Goal: Task Accomplishment & Management: Manage account settings

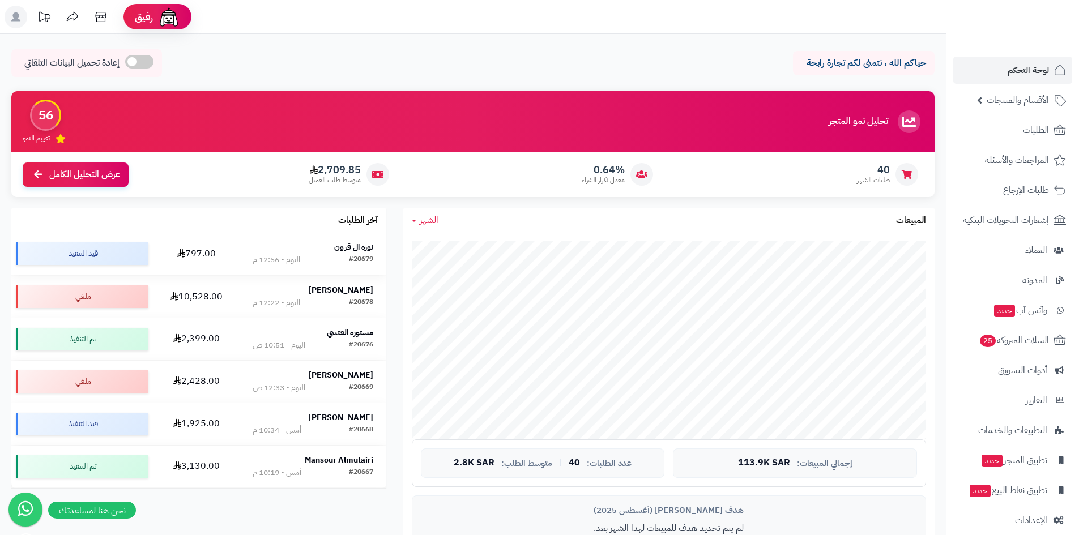
click at [355, 249] on strong "نوره ال قرون" at bounding box center [353, 247] width 39 height 12
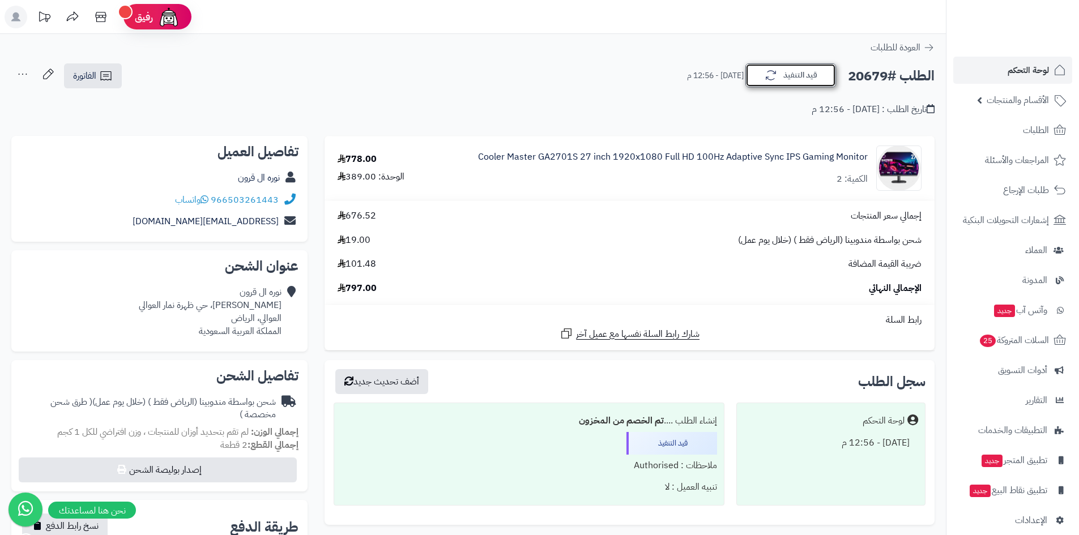
click at [770, 76] on icon "button" at bounding box center [771, 76] width 14 height 14
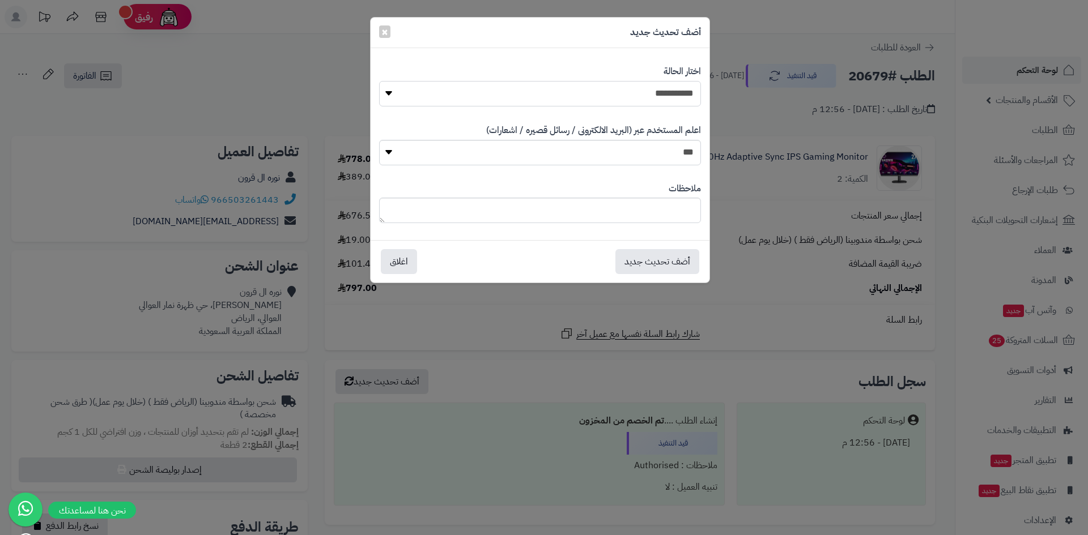
drag, startPoint x: 656, startPoint y: 95, endPoint x: 657, endPoint y: 105, distance: 10.3
click at [657, 99] on select "**********" at bounding box center [540, 93] width 322 height 25
select select "*"
click at [379, 81] on select "**********" at bounding box center [540, 93] width 322 height 25
click at [668, 256] on button "أضف تحديث جديد" at bounding box center [657, 261] width 84 height 25
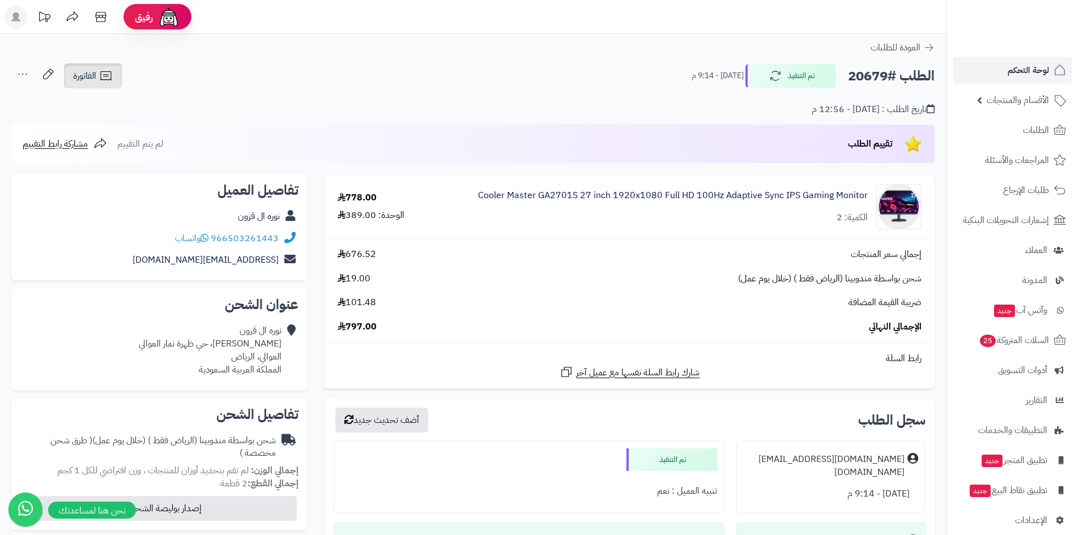
click at [100, 74] on icon at bounding box center [106, 76] width 14 height 14
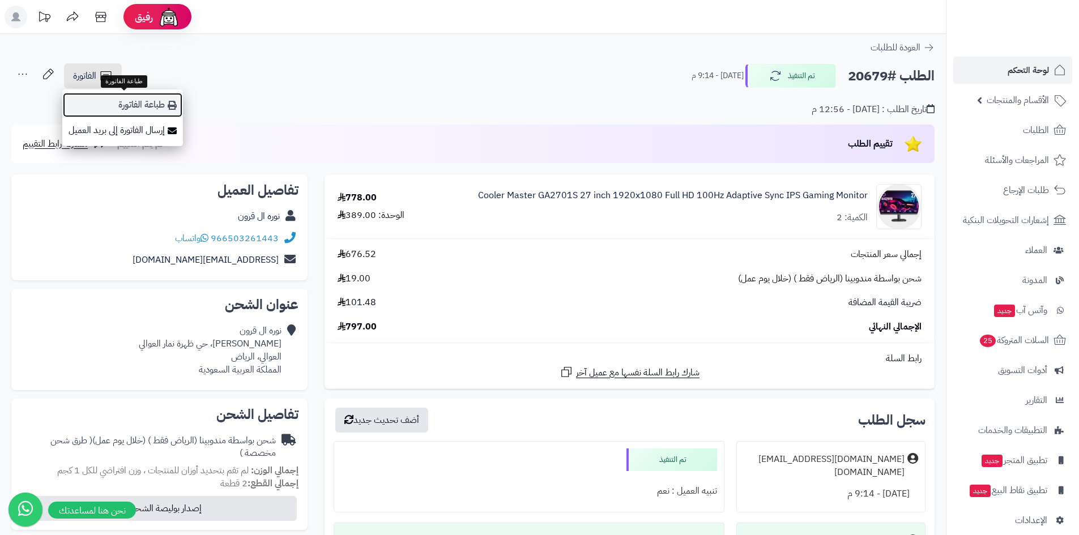
click at [111, 96] on link "طباعة الفاتورة" at bounding box center [122, 104] width 121 height 25
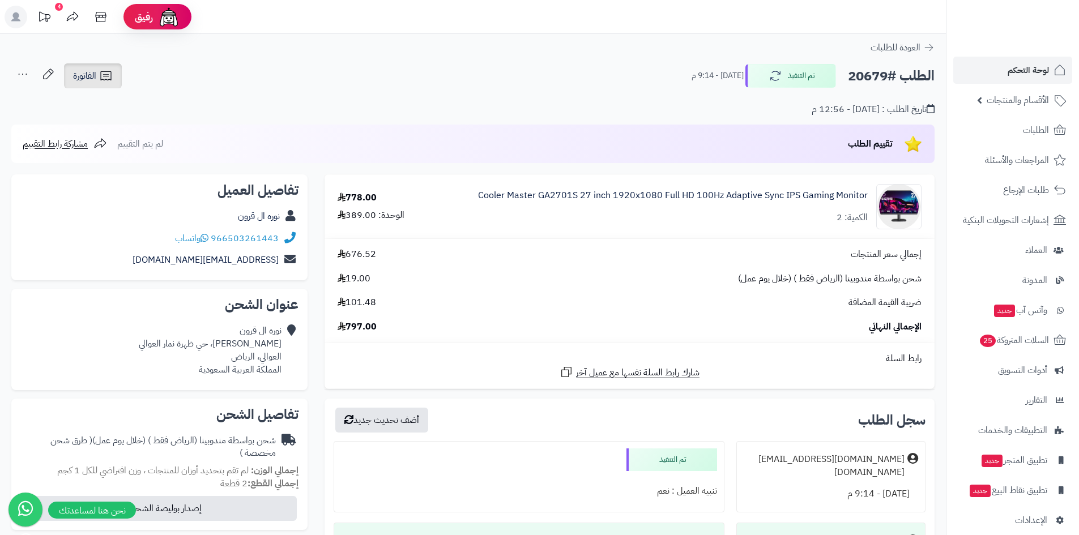
click at [112, 81] on icon at bounding box center [106, 76] width 14 height 14
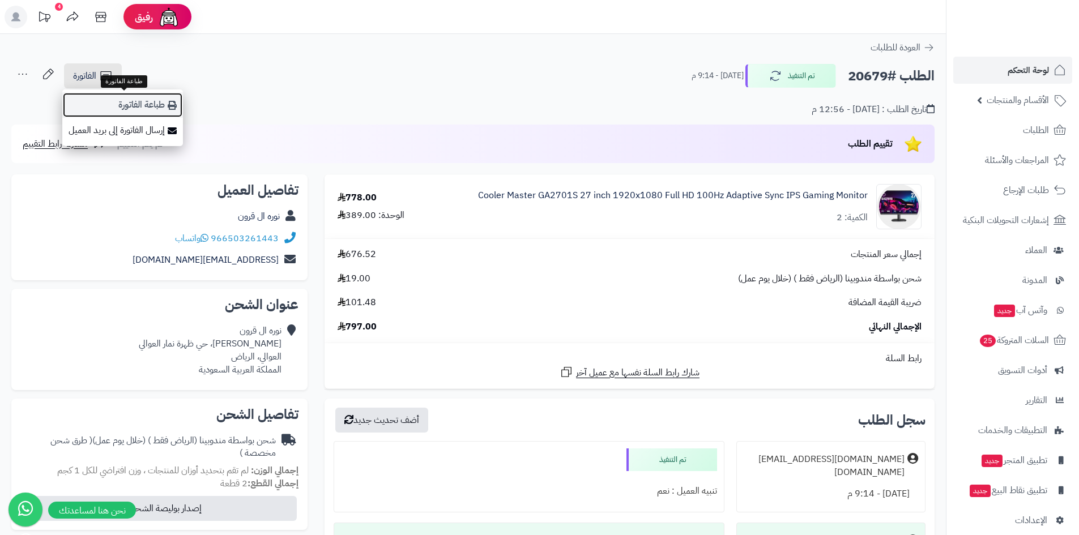
click at [112, 97] on link "طباعة الفاتورة" at bounding box center [122, 104] width 121 height 25
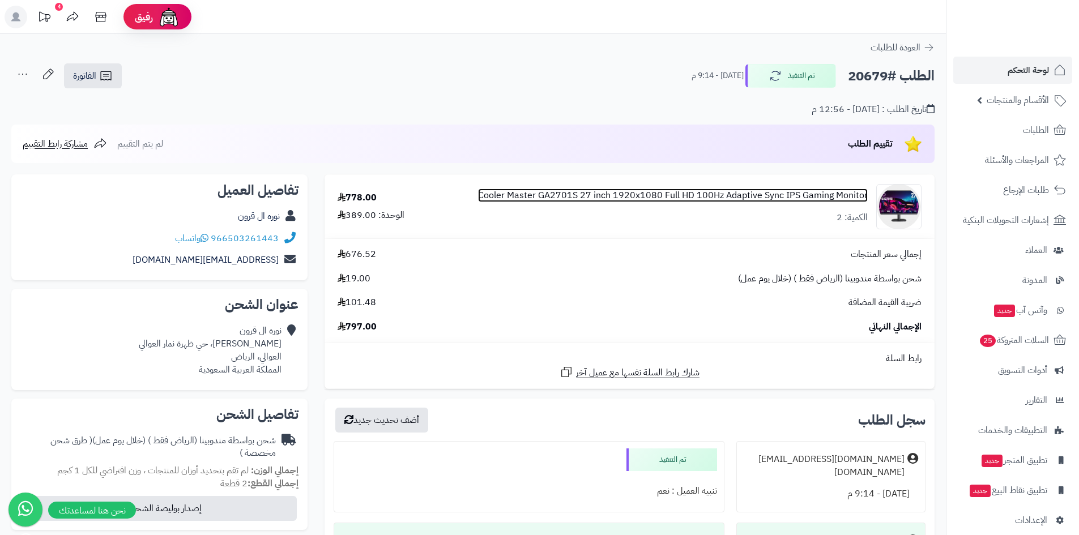
click at [799, 193] on link "Cooler Master GA2701S 27 inch 1920x1080 Full HD 100Hz Adaptive Sync IPS Gaming …" at bounding box center [673, 195] width 390 height 13
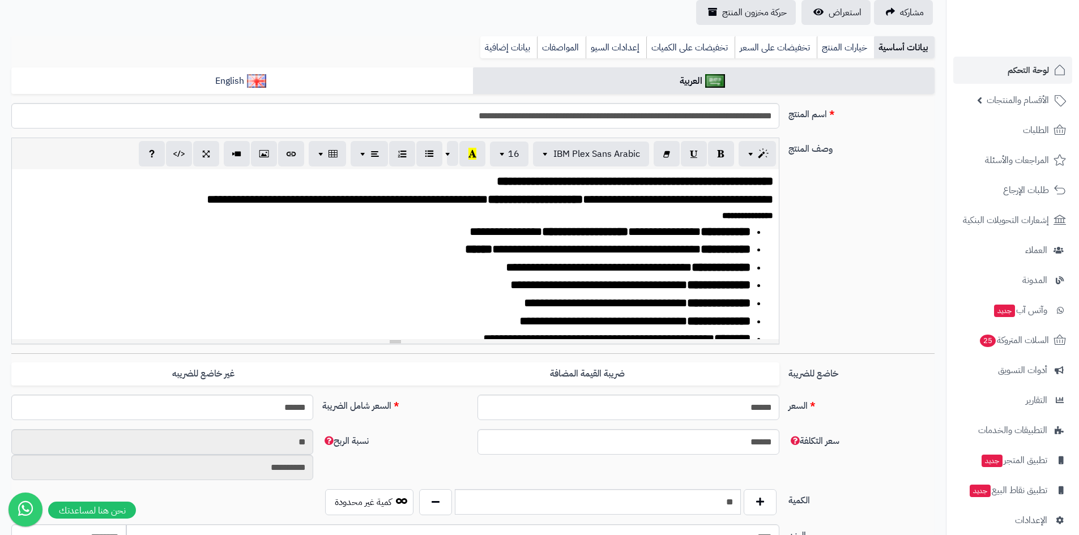
scroll to position [283, 0]
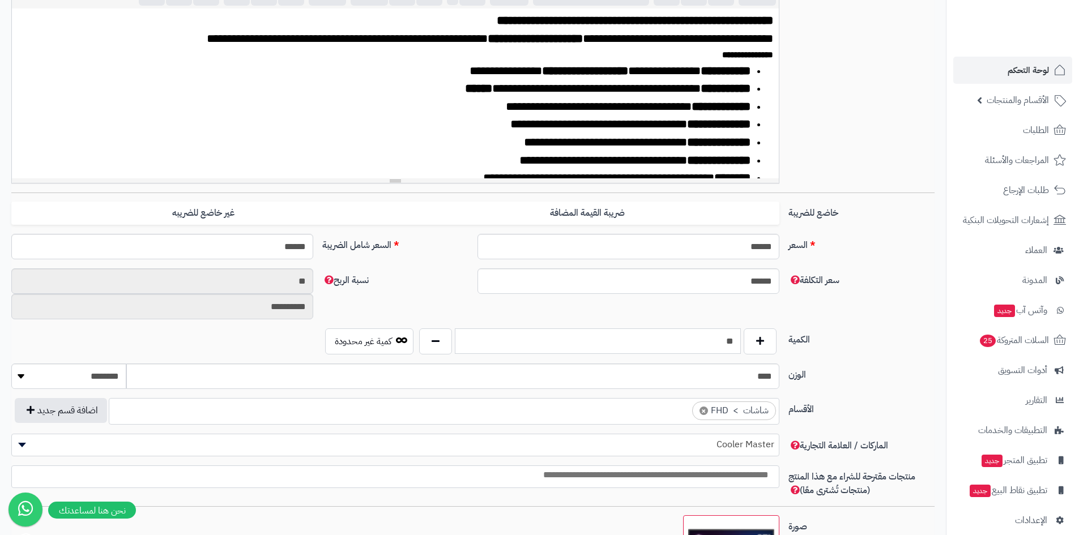
click at [519, 343] on input "**" at bounding box center [598, 341] width 286 height 25
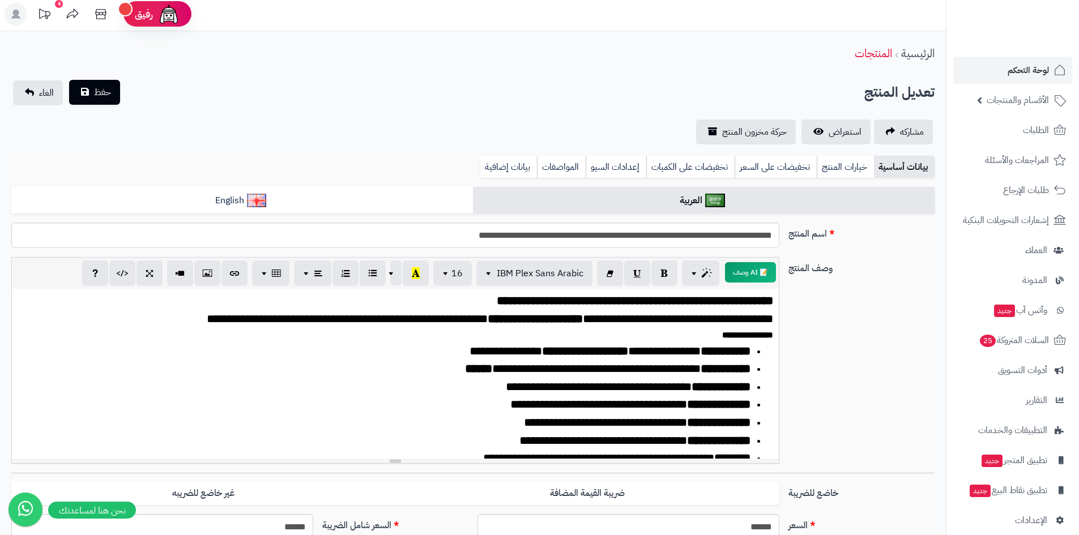
scroll to position [0, 0]
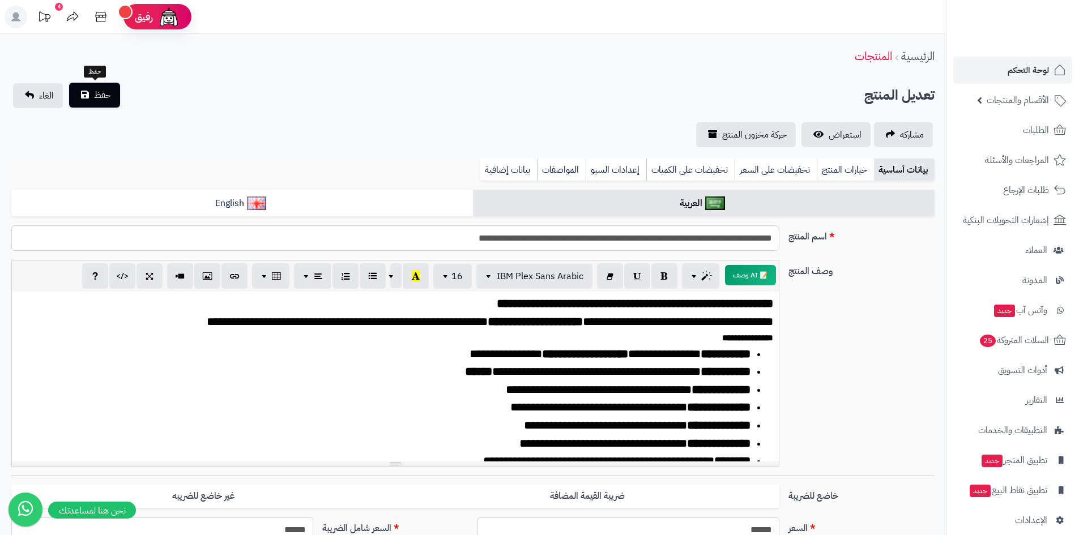
type input "*"
click at [91, 95] on button "حفظ" at bounding box center [94, 95] width 51 height 25
click at [830, 134] on span "استعراض" at bounding box center [845, 135] width 33 height 14
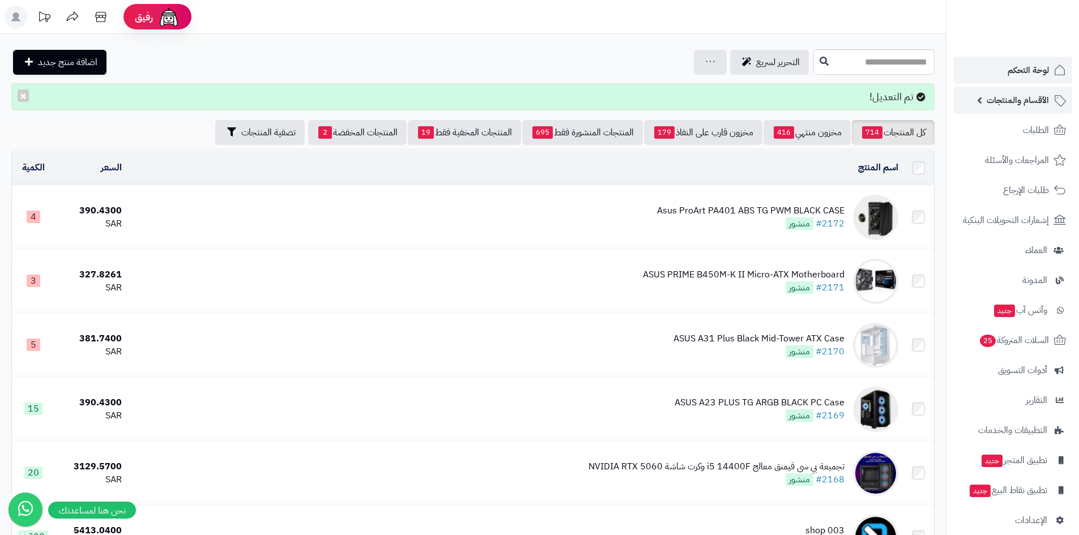
click at [994, 100] on span "الأقسام والمنتجات" at bounding box center [1018, 100] width 62 height 16
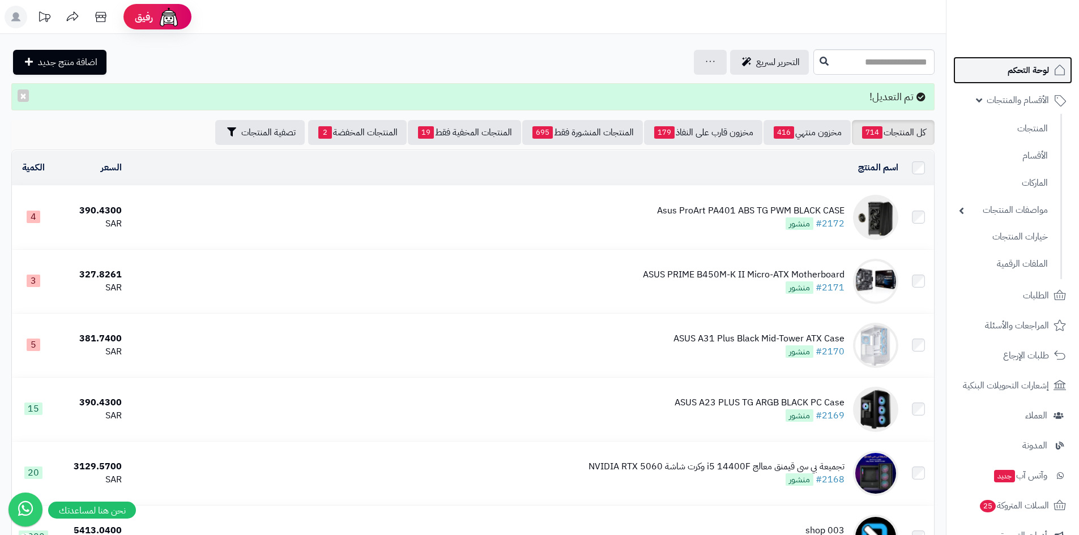
click at [1017, 63] on span "لوحة التحكم" at bounding box center [1028, 70] width 41 height 16
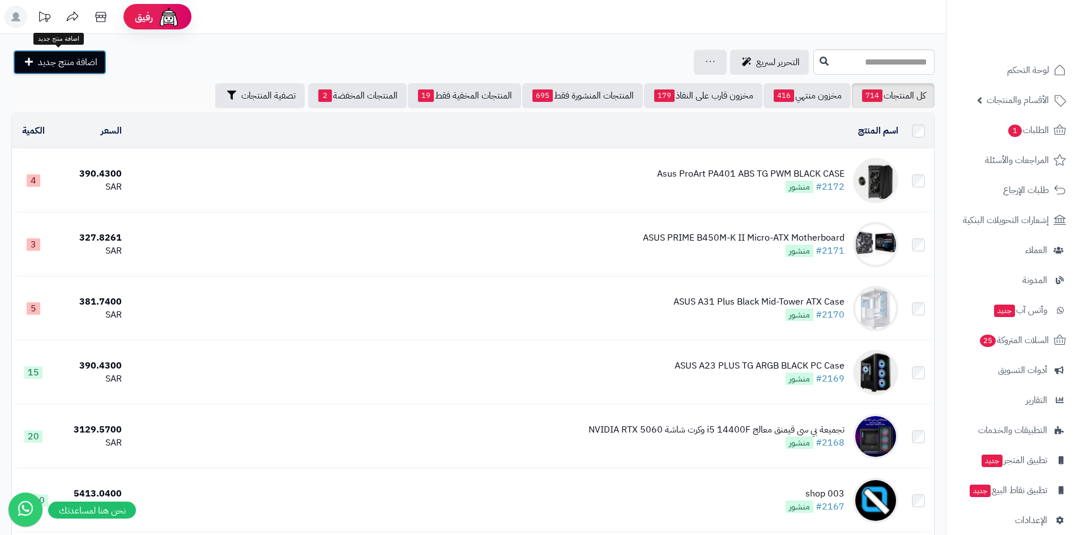
click at [44, 69] on span "اضافة منتج جديد" at bounding box center [67, 63] width 59 height 14
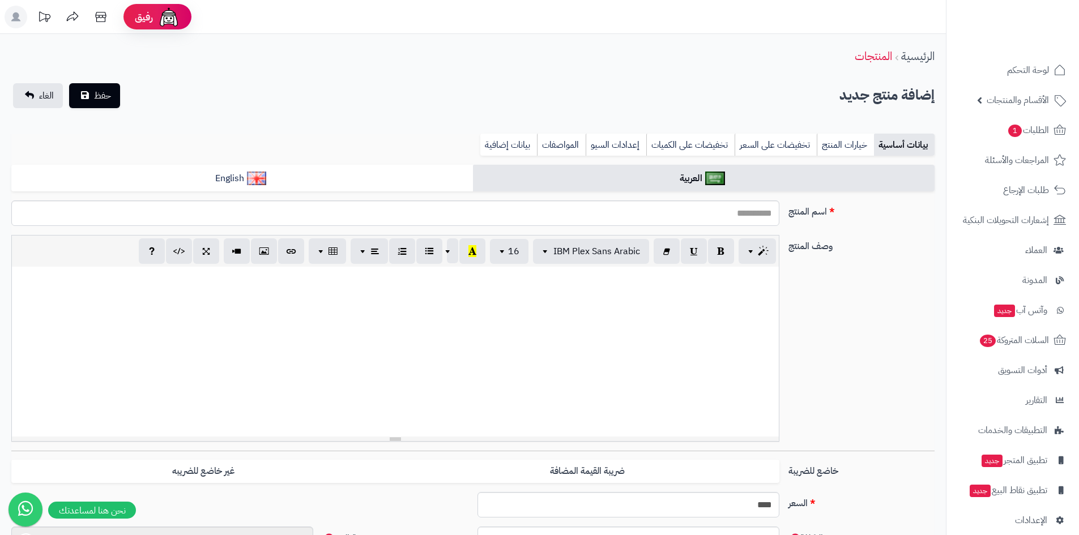
select select
click at [649, 218] on input "اسم المنتج" at bounding box center [395, 213] width 768 height 25
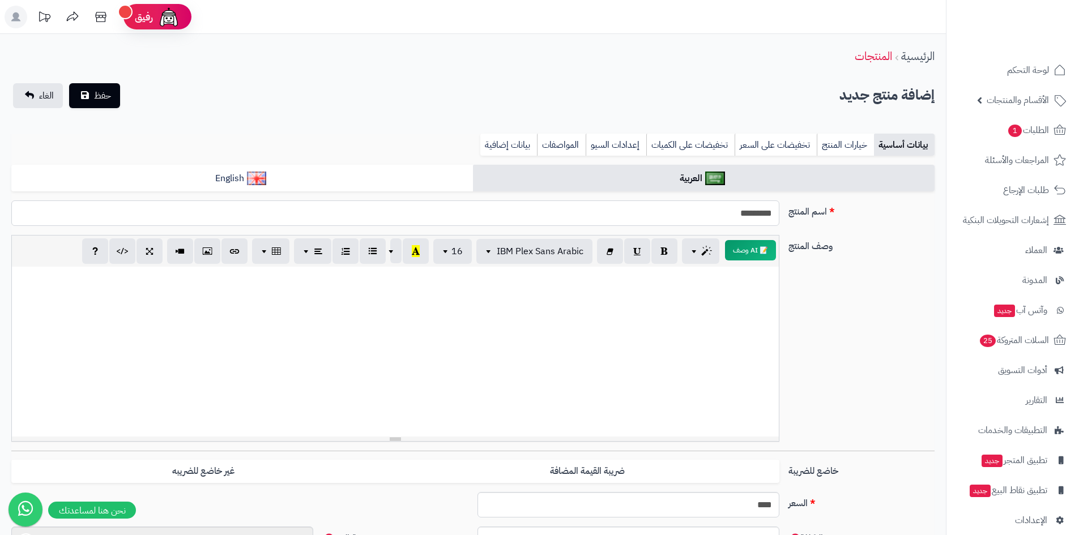
type input "********"
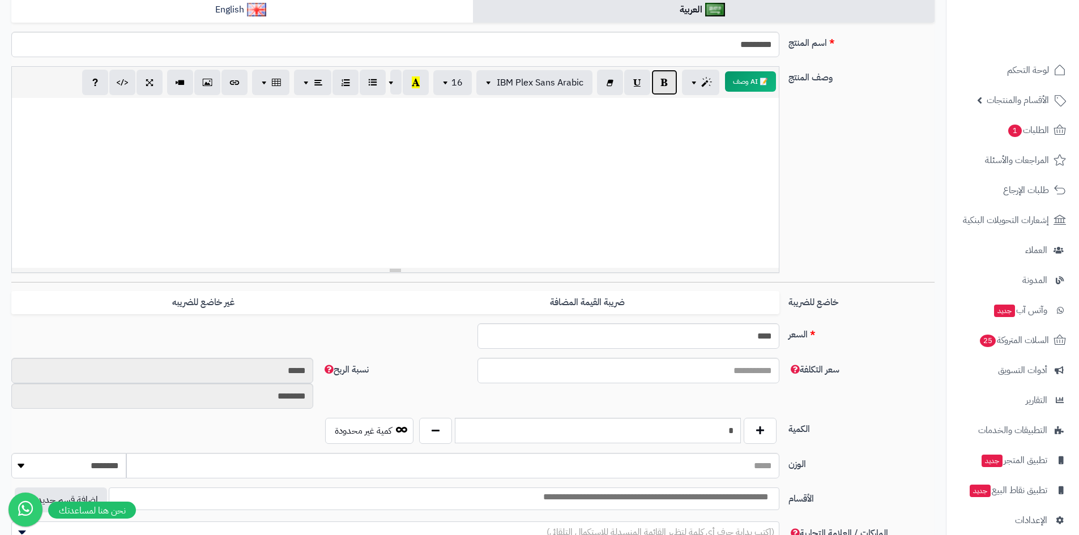
scroll to position [227, 0]
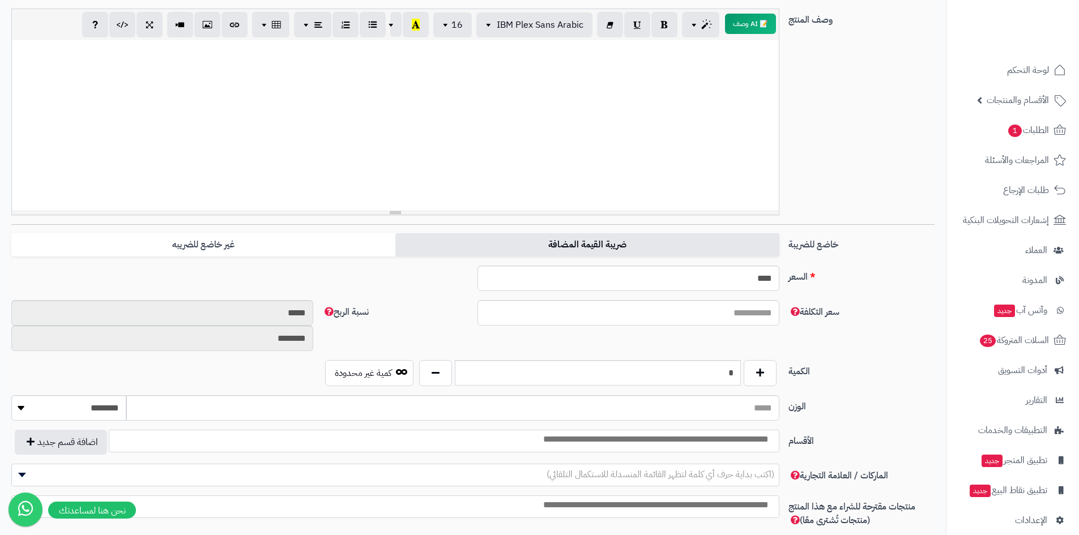
click at [558, 237] on label "ضريبة القيمة المضافة" at bounding box center [587, 244] width 384 height 23
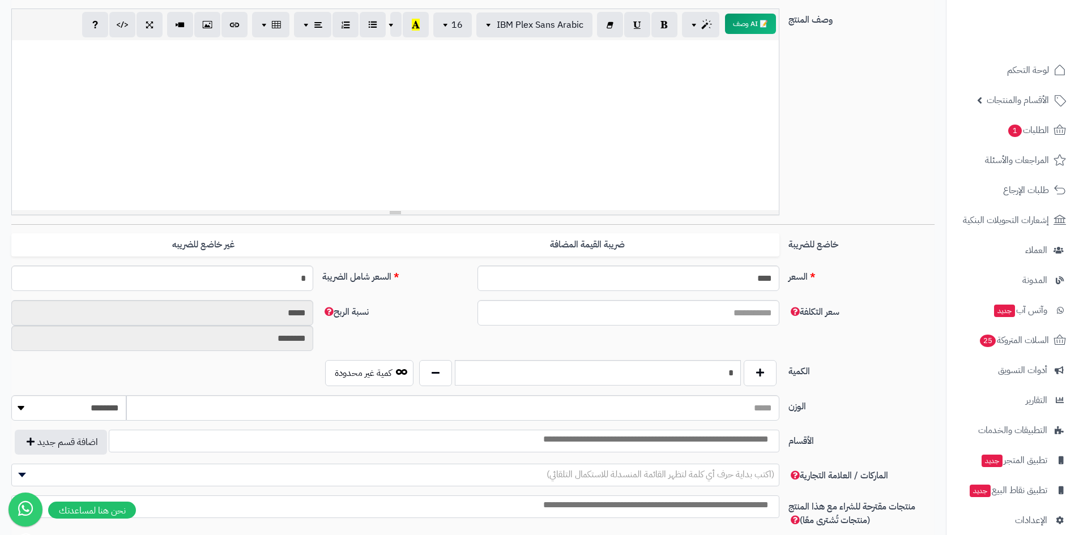
click at [279, 292] on div "السعر **** اختار الضريبة اولا لحساب السعر السعر شامل الضريبة *" at bounding box center [473, 283] width 932 height 35
click at [292, 283] on input "*" at bounding box center [162, 278] width 302 height 25
type input "****"
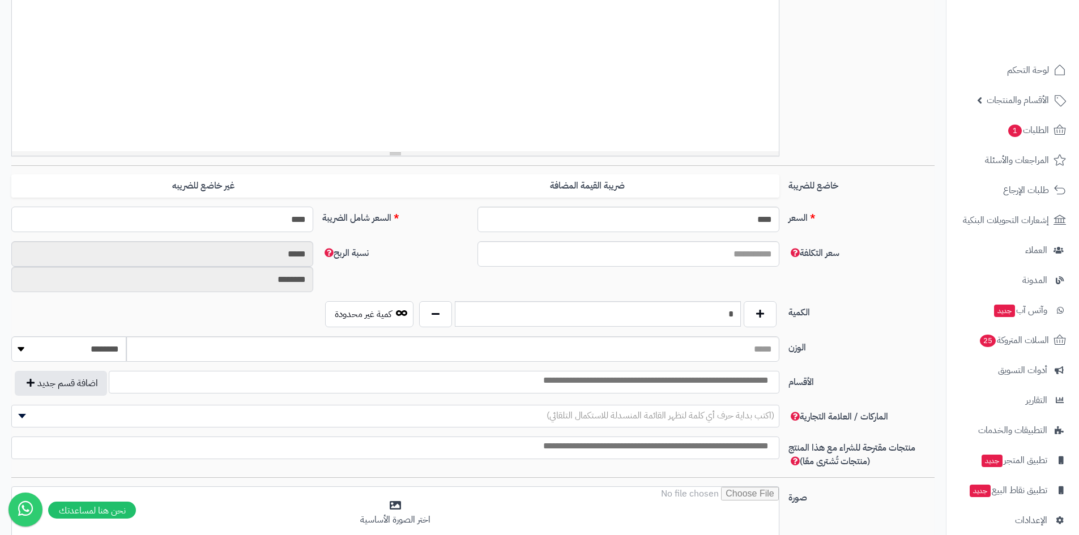
scroll to position [340, 0]
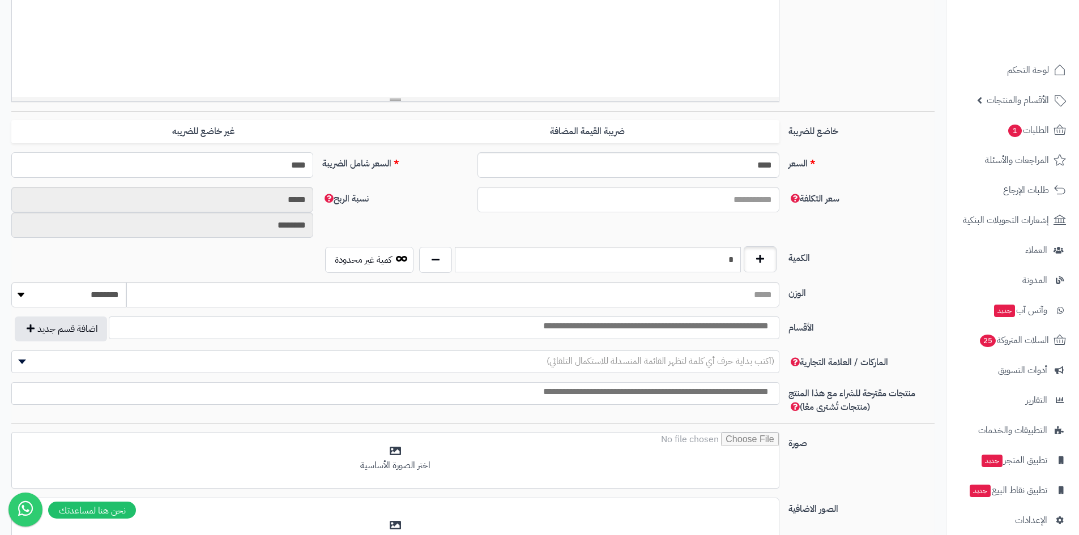
type input "**********"
type input "****"
click at [762, 258] on button "button" at bounding box center [760, 259] width 33 height 26
type input "*"
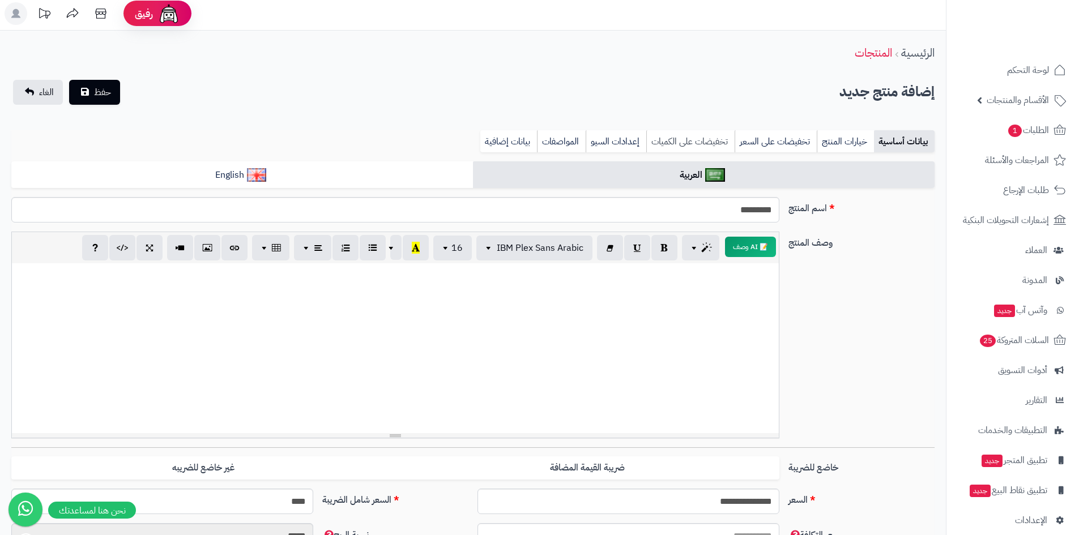
scroll to position [0, 0]
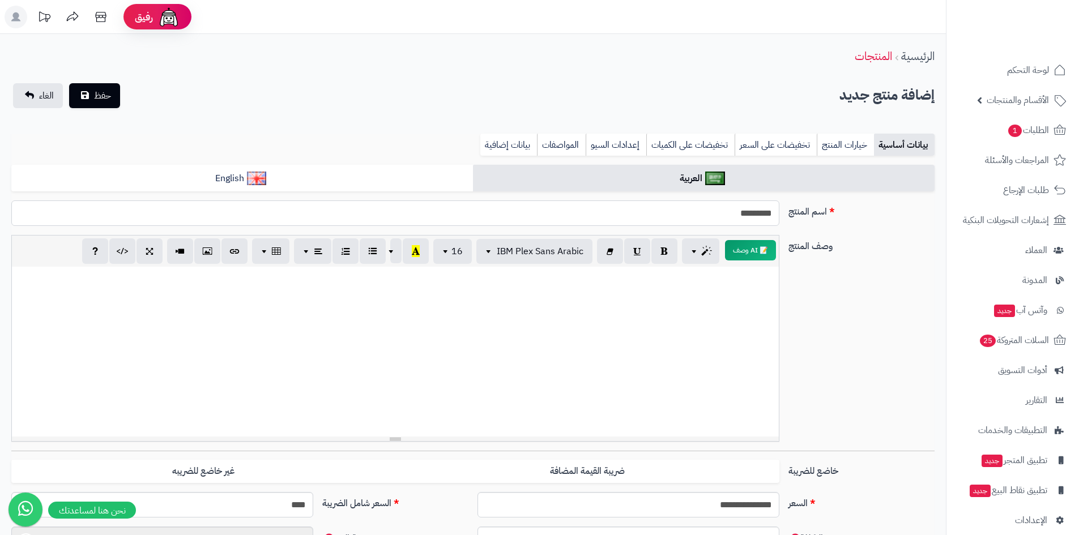
click at [688, 220] on input "********" at bounding box center [395, 213] width 768 height 25
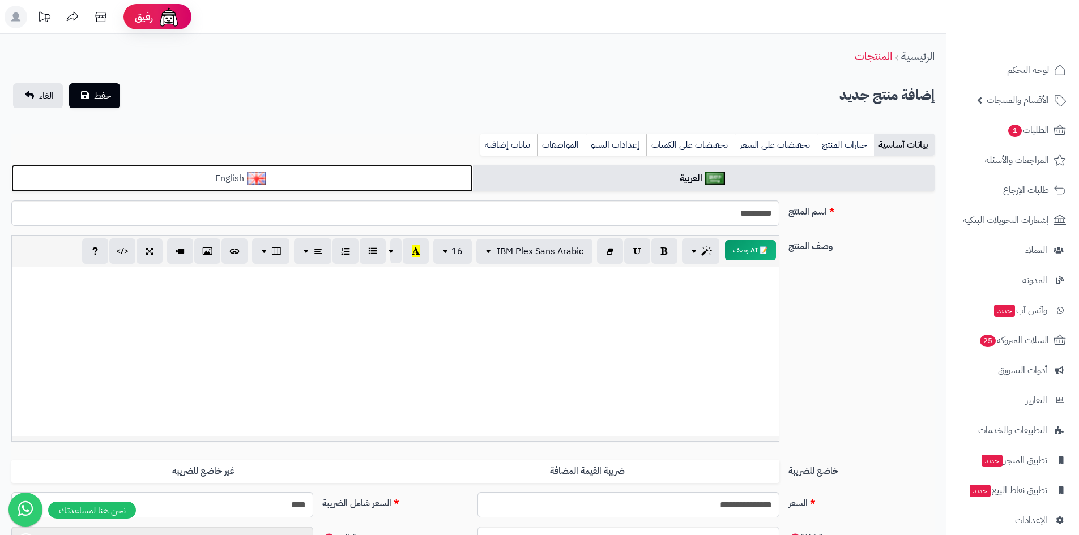
click at [453, 174] on link "English" at bounding box center [242, 179] width 462 height 28
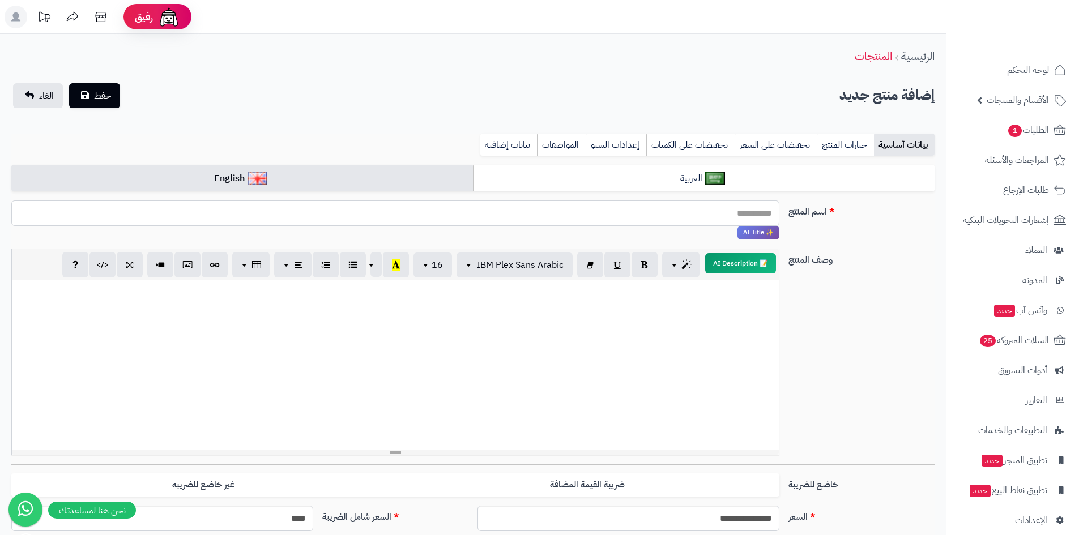
click at [527, 212] on input "اسم المنتج" at bounding box center [395, 213] width 768 height 25
paste input "********"
type input "********"
click at [93, 93] on button "حفظ" at bounding box center [94, 95] width 51 height 25
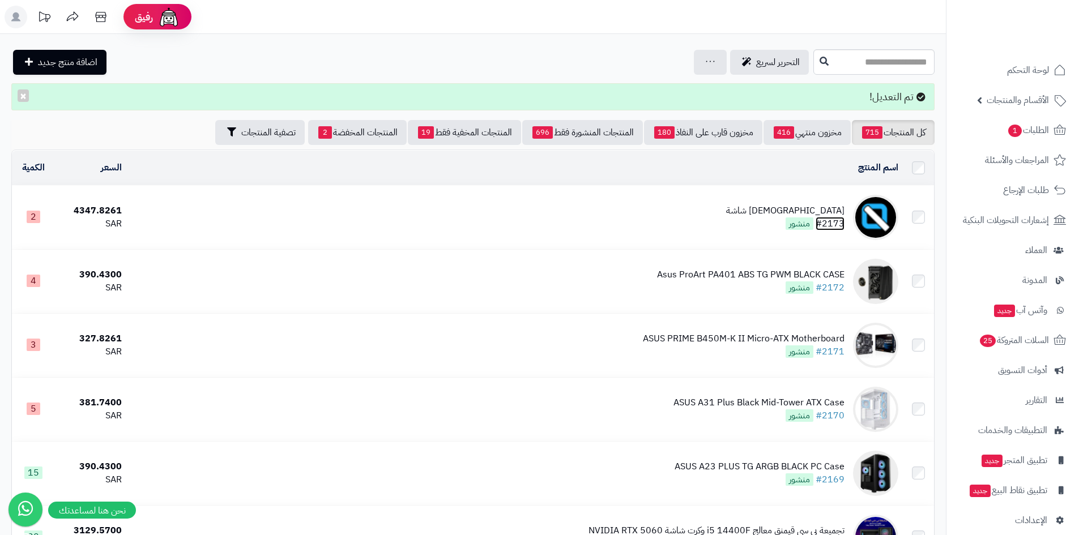
click at [837, 220] on link "#2173" at bounding box center [830, 224] width 29 height 14
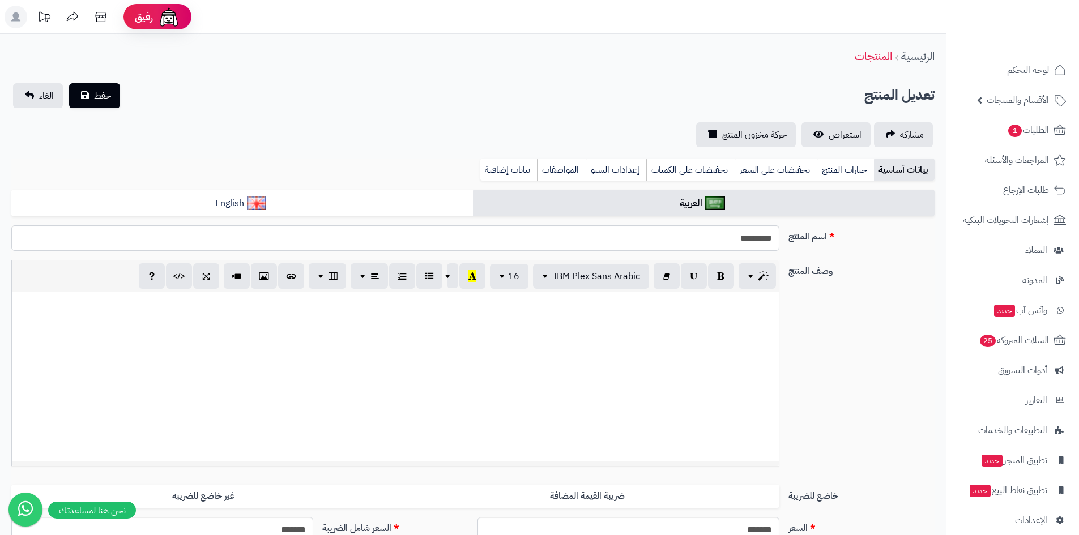
select select
click at [845, 134] on span "استعراض" at bounding box center [845, 135] width 33 height 14
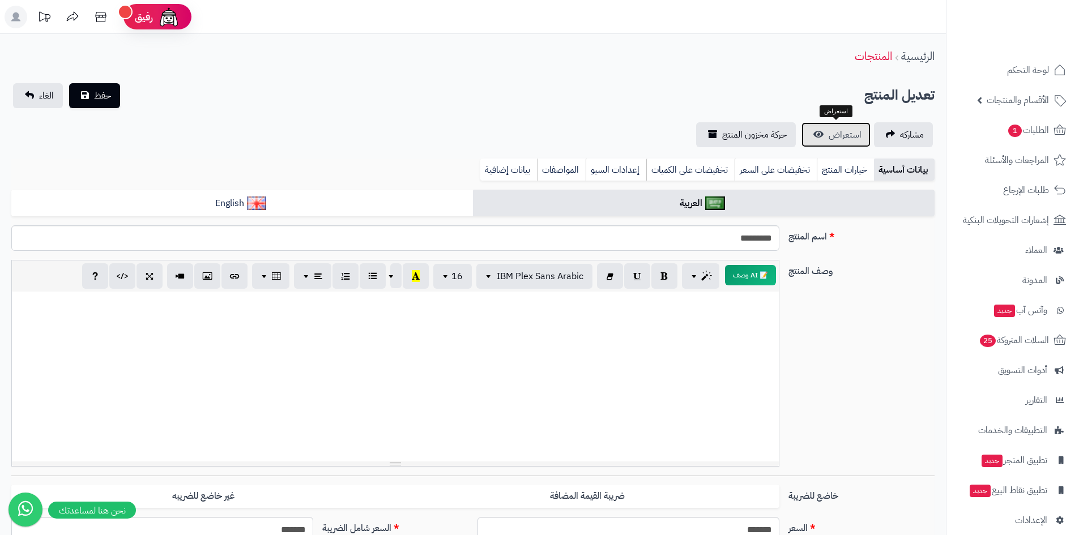
scroll to position [227, 0]
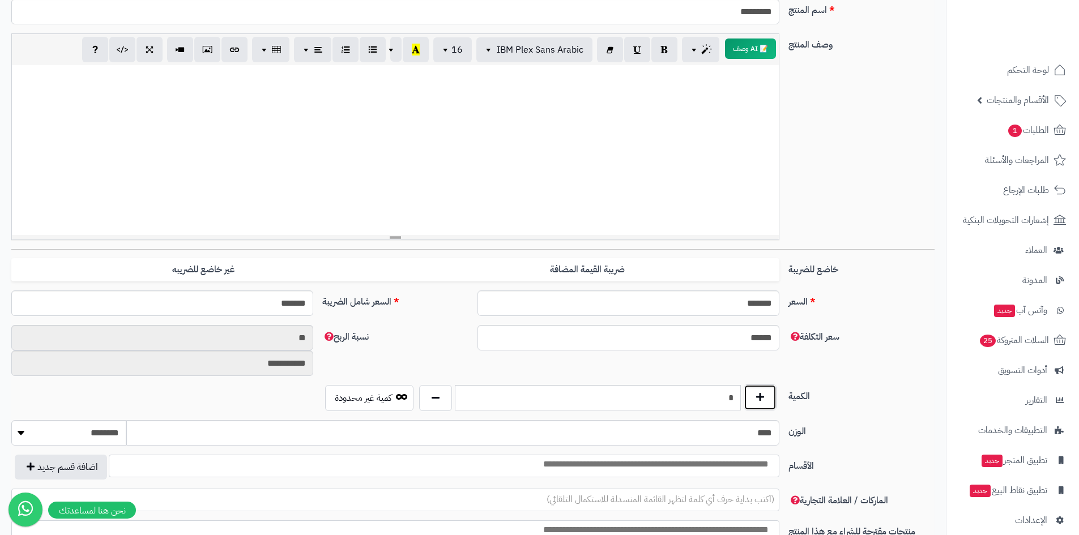
click at [765, 396] on button "button" at bounding box center [760, 398] width 33 height 26
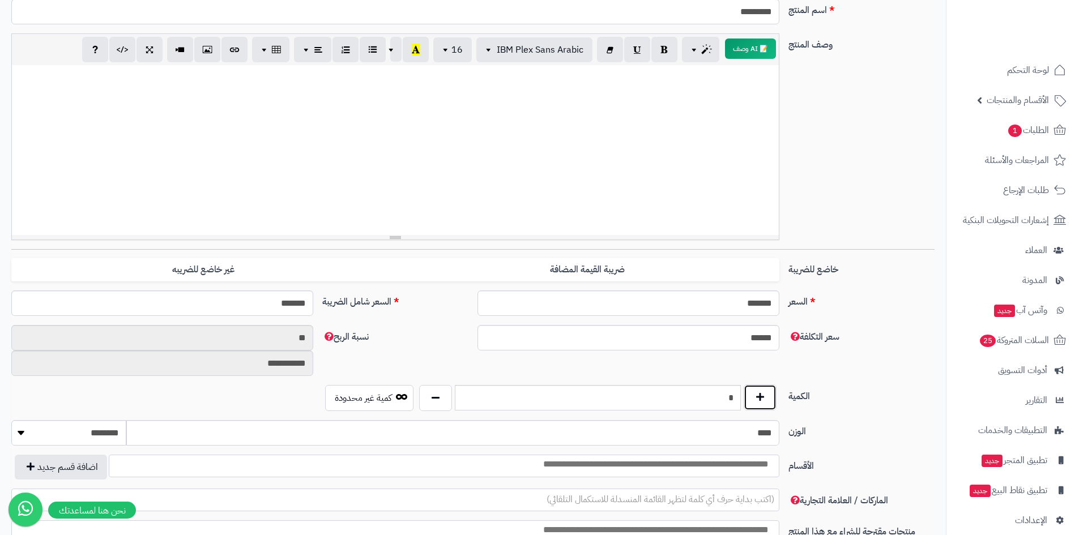
click at [765, 396] on button "button" at bounding box center [760, 398] width 33 height 26
type input "*"
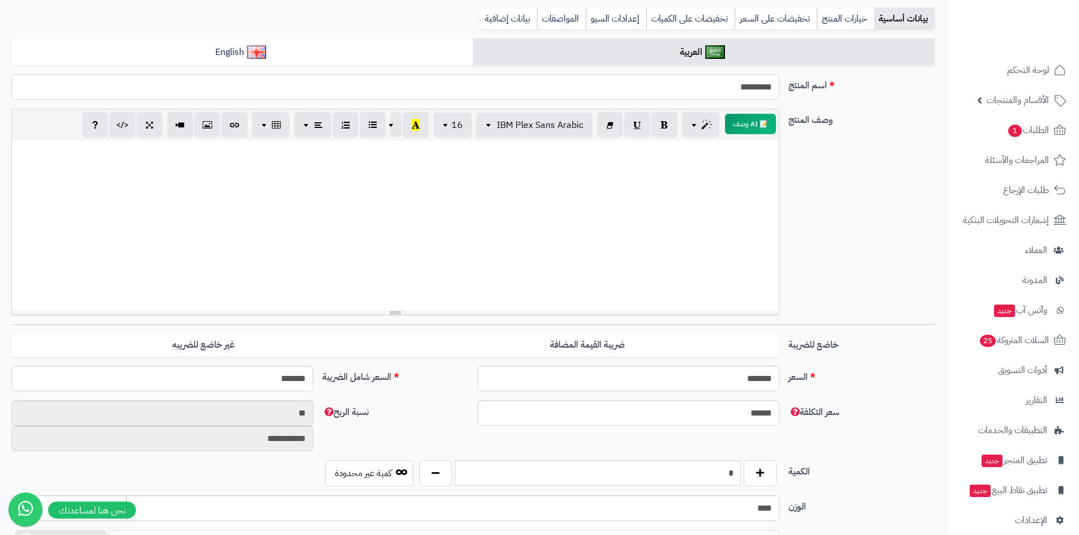
scroll to position [0, 0]
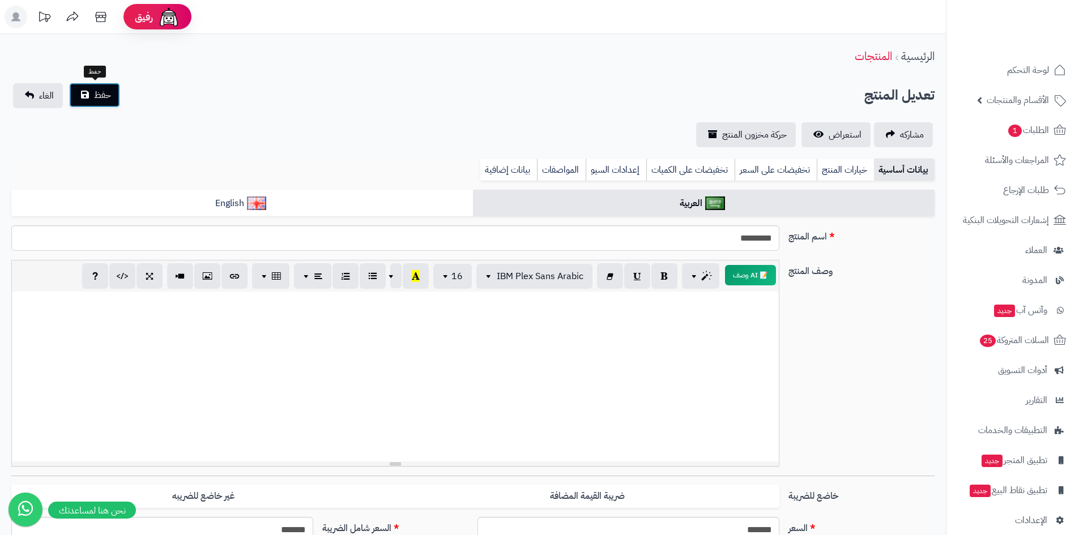
click at [98, 100] on span "حفظ" at bounding box center [102, 95] width 17 height 14
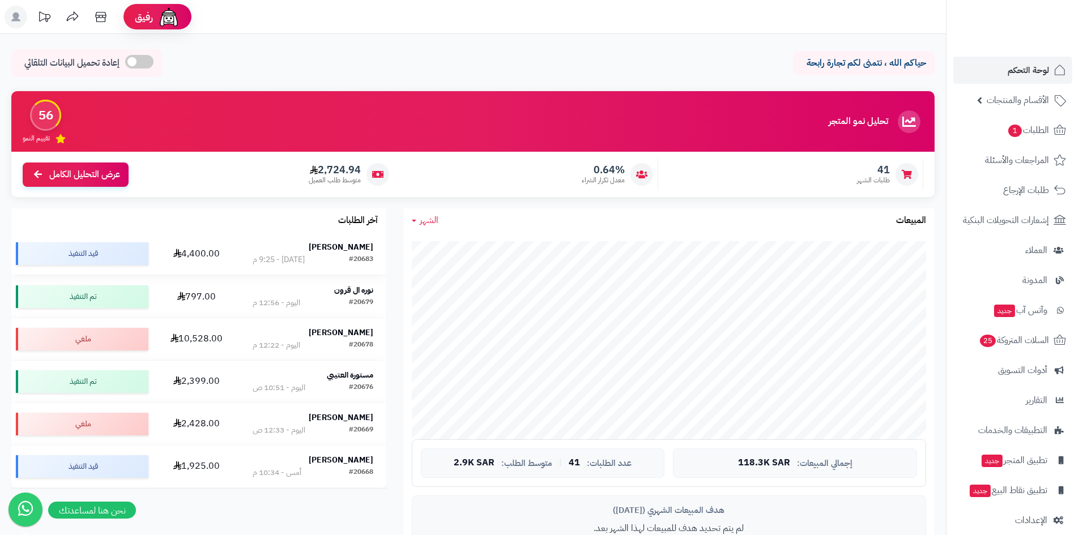
click at [344, 249] on strong "[PERSON_NAME]" at bounding box center [341, 247] width 65 height 12
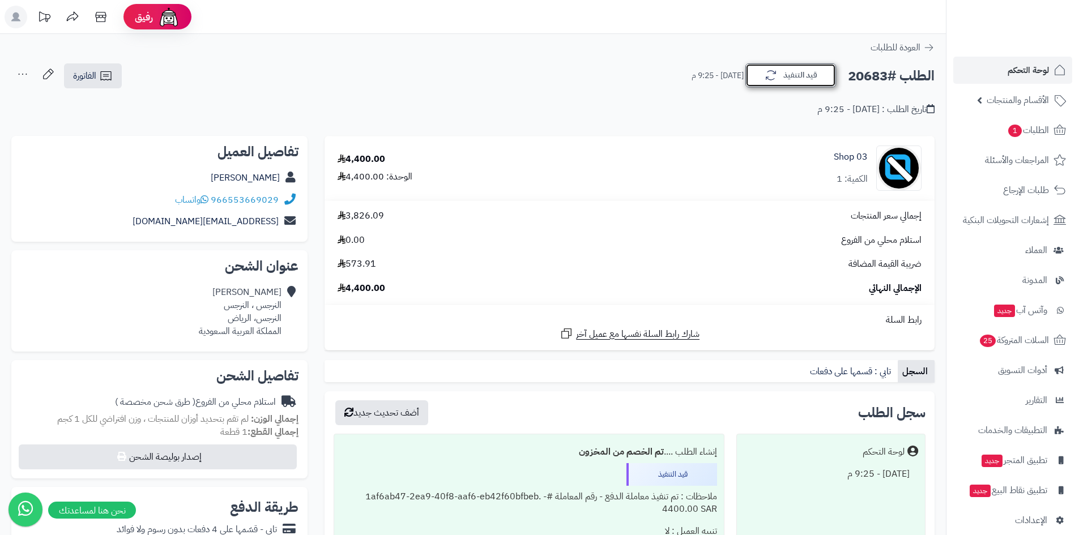
click at [783, 76] on button "قيد التنفيذ" at bounding box center [790, 75] width 91 height 24
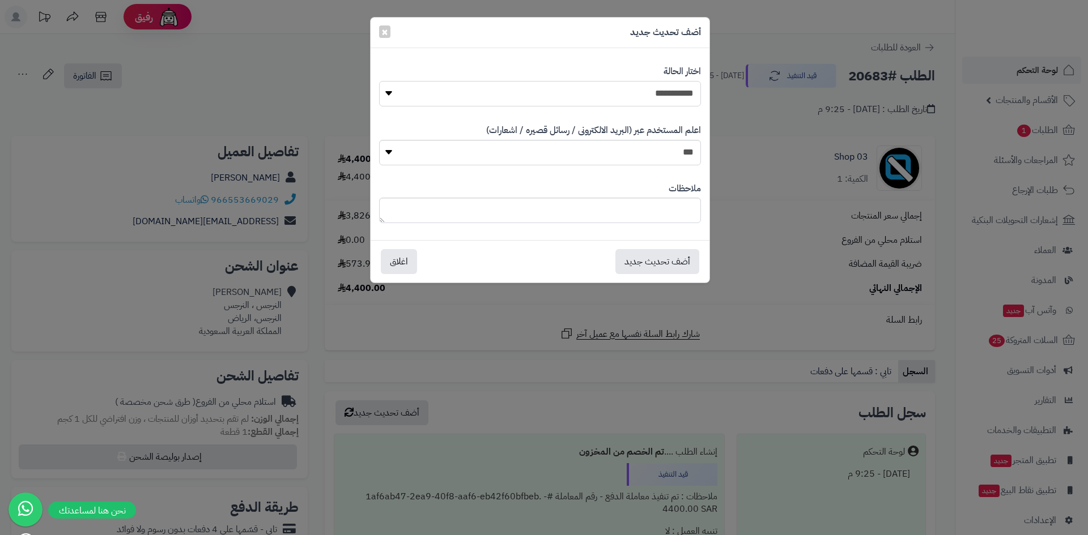
click at [636, 95] on select "**********" at bounding box center [540, 93] width 322 height 25
select select "*"
click at [379, 81] on select "**********" at bounding box center [540, 93] width 322 height 25
click at [659, 261] on button "أضف تحديث جديد" at bounding box center [657, 261] width 84 height 25
click at [1034, 70] on div "**********" at bounding box center [544, 267] width 1088 height 535
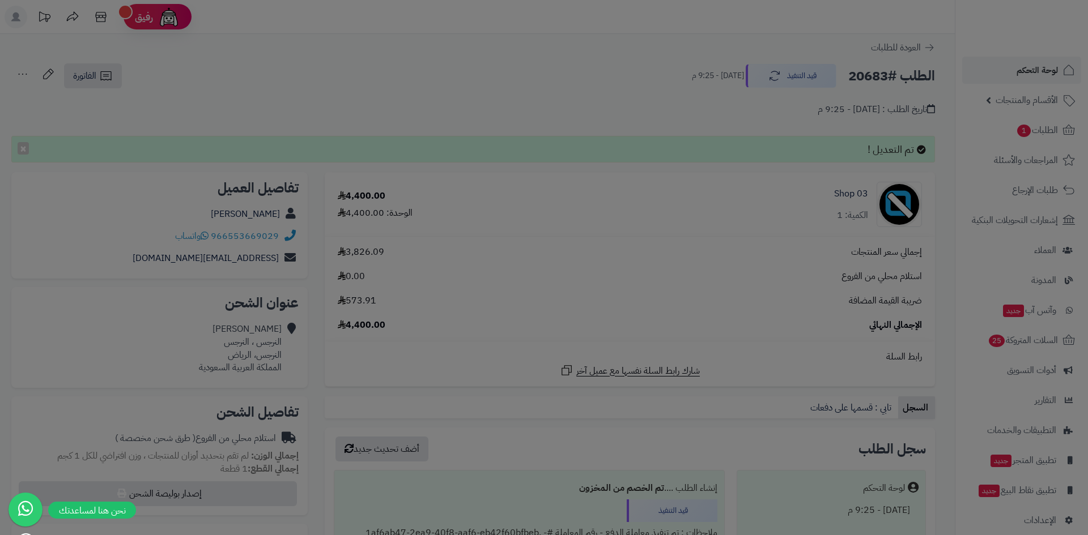
click at [1034, 70] on body "رفيق ! الطلبات معالجة مكتمل إرجاع المنتجات العملاء المتواجدون الان 5061 عملاء م…" at bounding box center [544, 267] width 1088 height 535
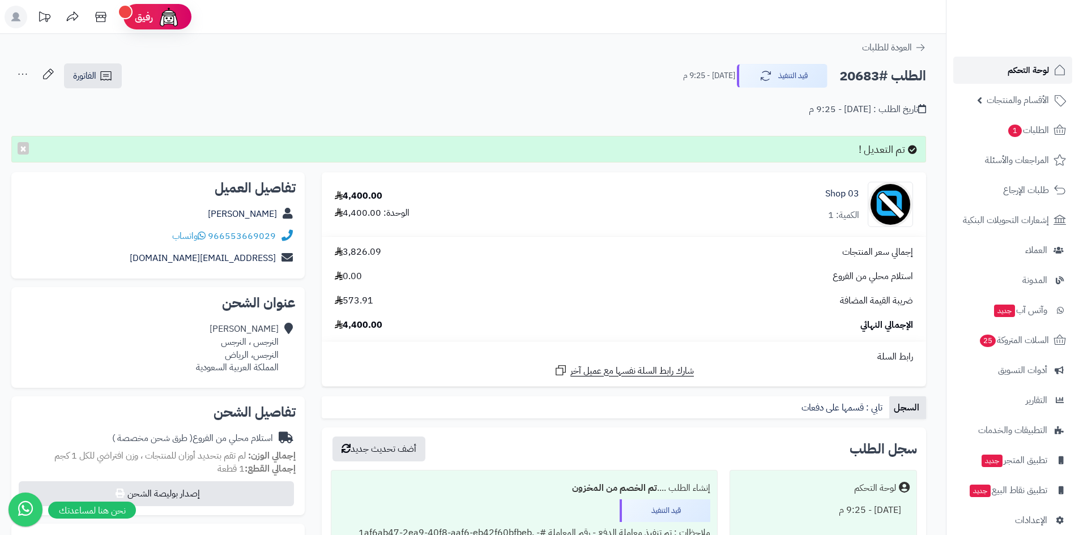
click at [1034, 70] on span "لوحة التحكم" at bounding box center [1028, 70] width 41 height 16
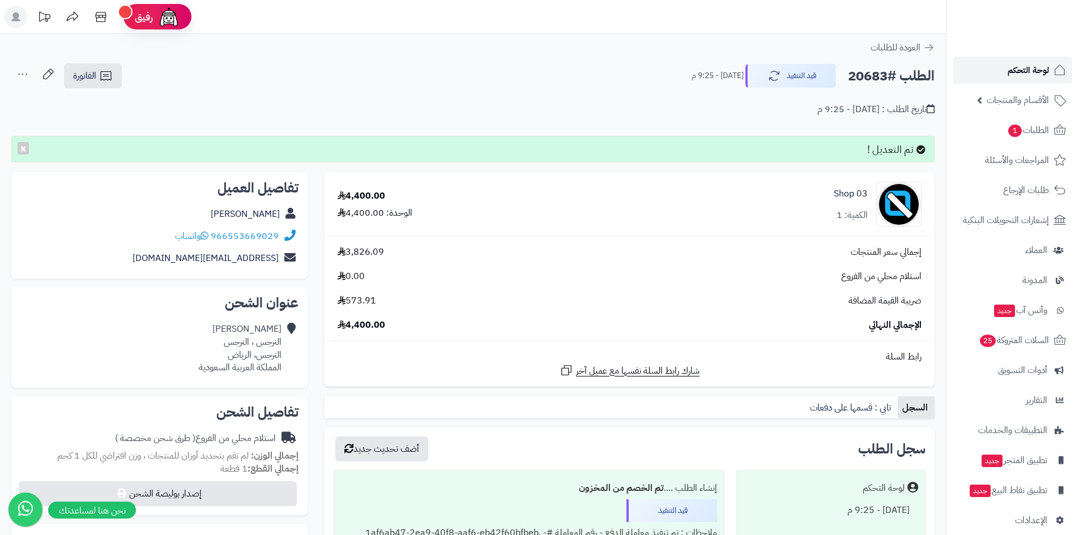
click at [1034, 70] on span "لوحة التحكم" at bounding box center [1028, 70] width 41 height 16
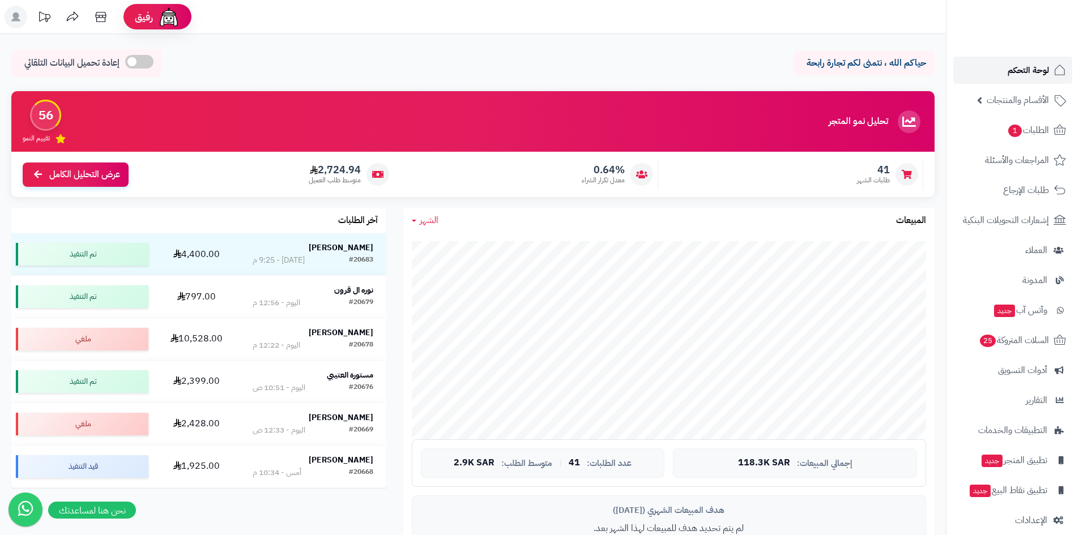
click at [1017, 70] on span "لوحة التحكم" at bounding box center [1028, 70] width 41 height 16
click at [1036, 128] on span "الطلبات 1" at bounding box center [1028, 130] width 42 height 16
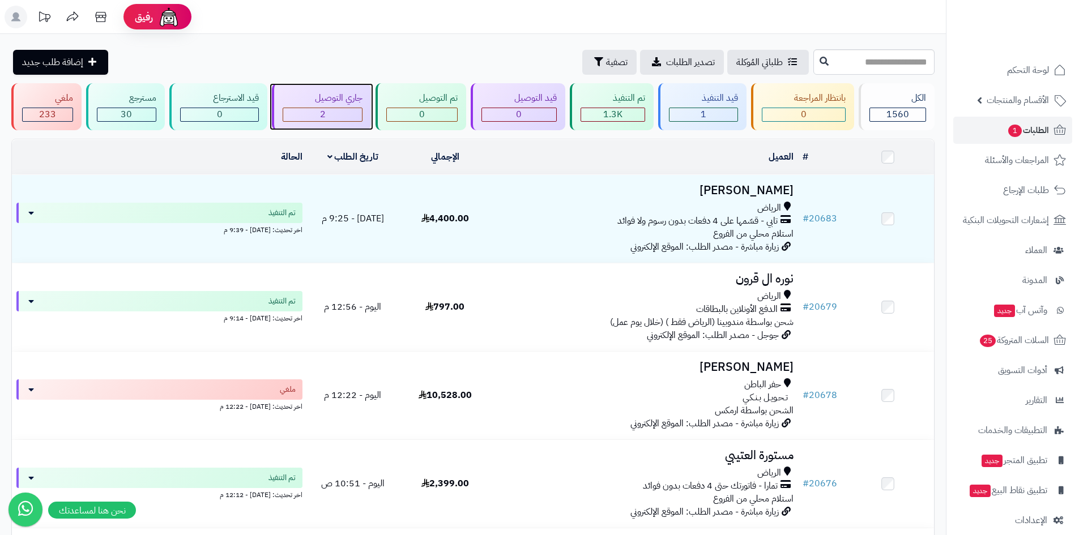
click at [347, 109] on div "2" at bounding box center [322, 114] width 79 height 13
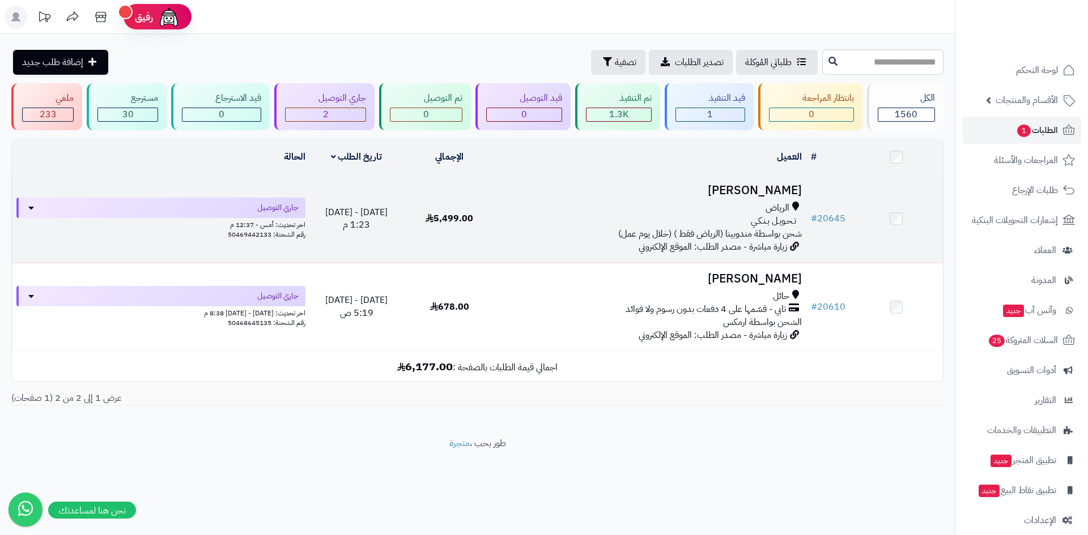
click at [749, 189] on h3 "[PERSON_NAME]" at bounding box center [651, 190] width 301 height 13
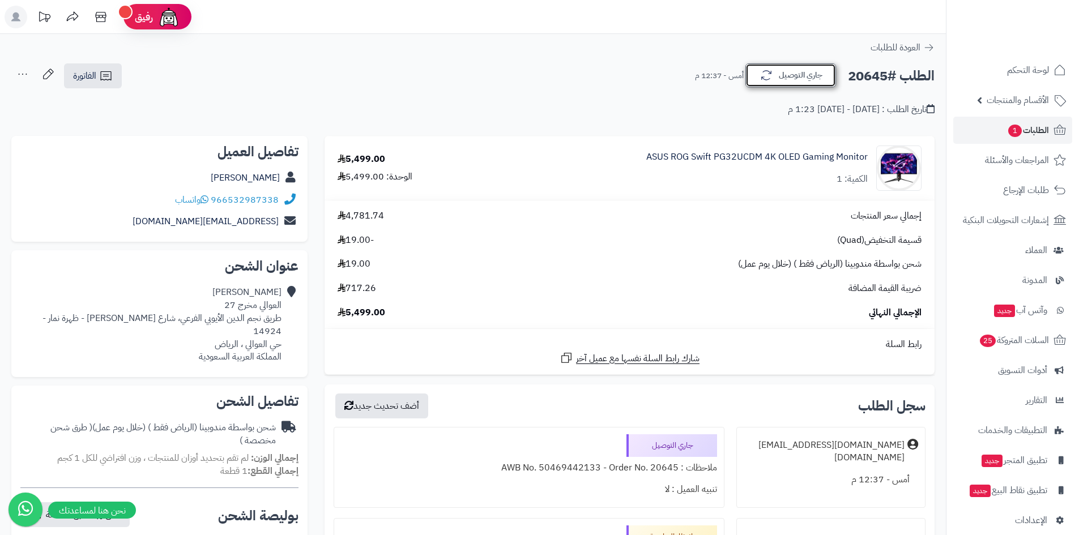
click at [797, 76] on button "جاري التوصيل" at bounding box center [790, 75] width 91 height 24
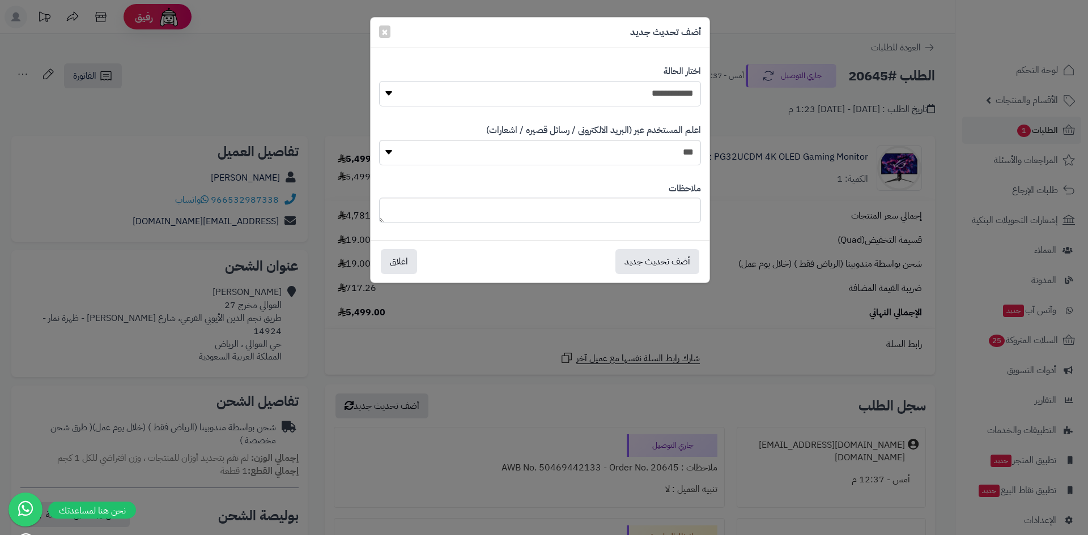
click at [670, 104] on select "**********" at bounding box center [540, 93] width 322 height 25
select select "*"
click at [379, 81] on select "**********" at bounding box center [540, 93] width 322 height 25
click at [658, 269] on button "أضف تحديث جديد" at bounding box center [657, 261] width 84 height 25
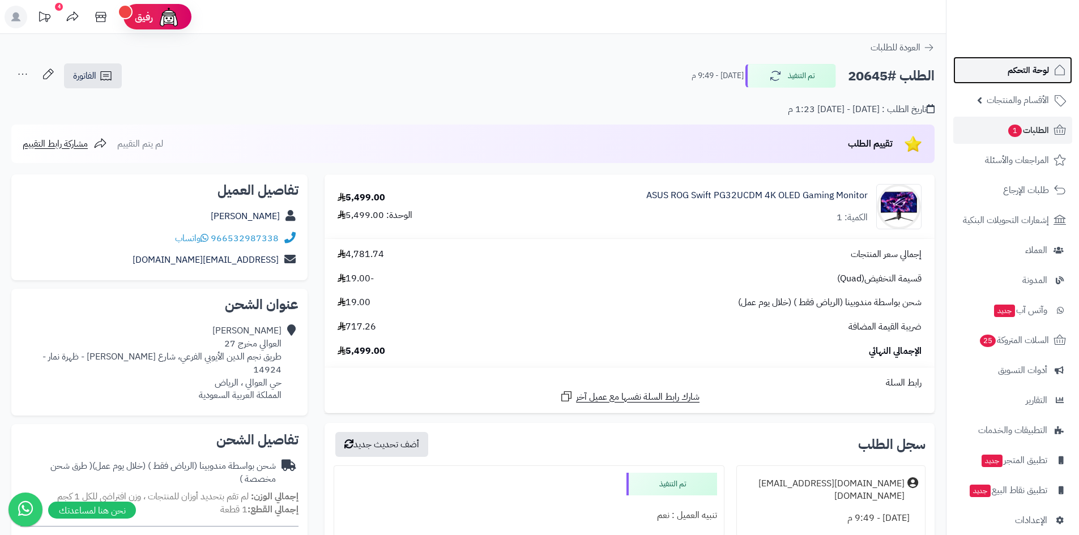
click at [995, 70] on link "لوحة التحكم" at bounding box center [1012, 70] width 119 height 27
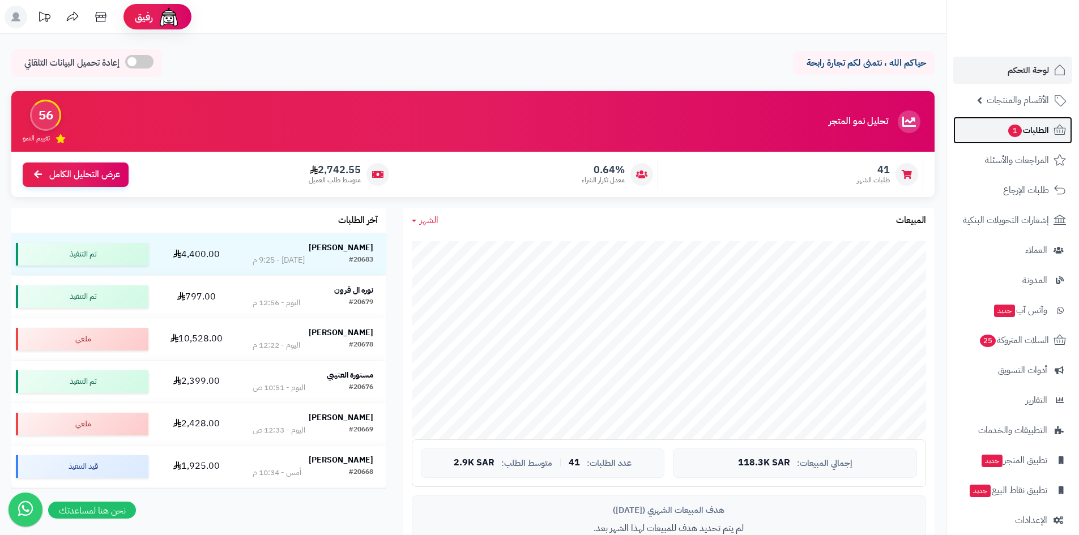
click at [1028, 137] on span "الطلبات 1" at bounding box center [1028, 130] width 42 height 16
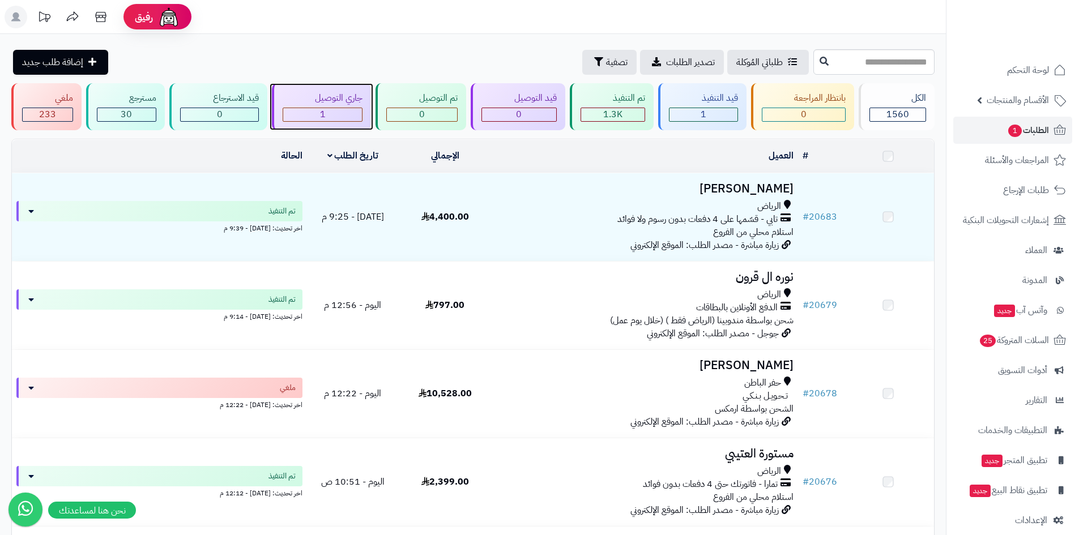
click at [345, 111] on div "1" at bounding box center [322, 114] width 79 height 13
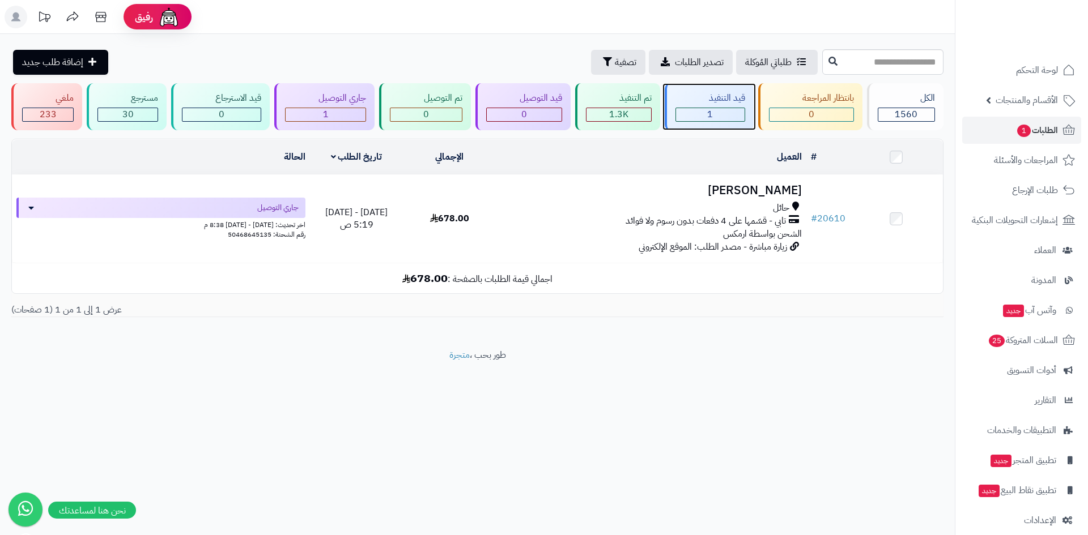
click at [708, 116] on span "1" at bounding box center [710, 115] width 6 height 14
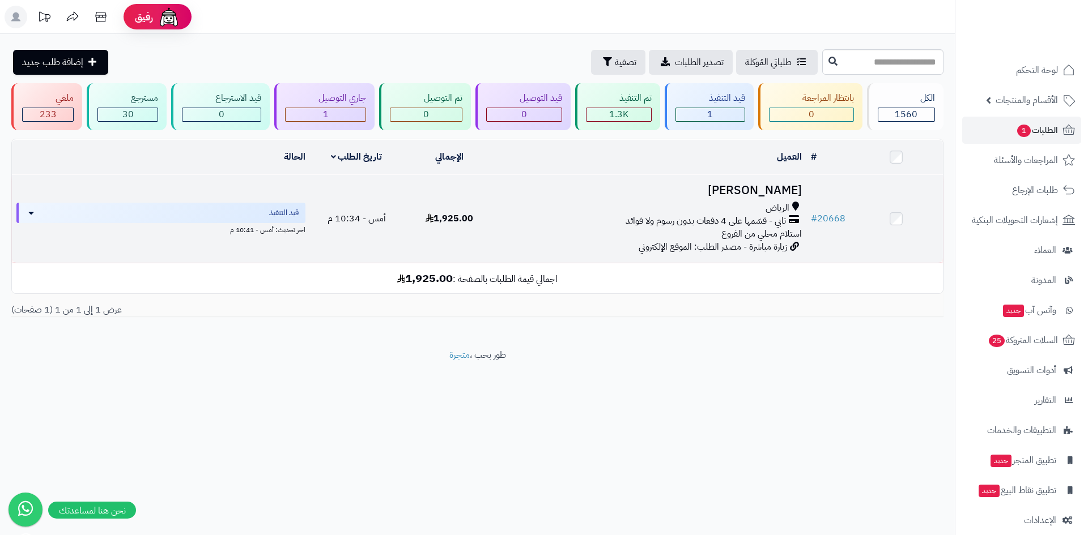
click at [738, 185] on h3 "[PERSON_NAME]" at bounding box center [651, 190] width 301 height 13
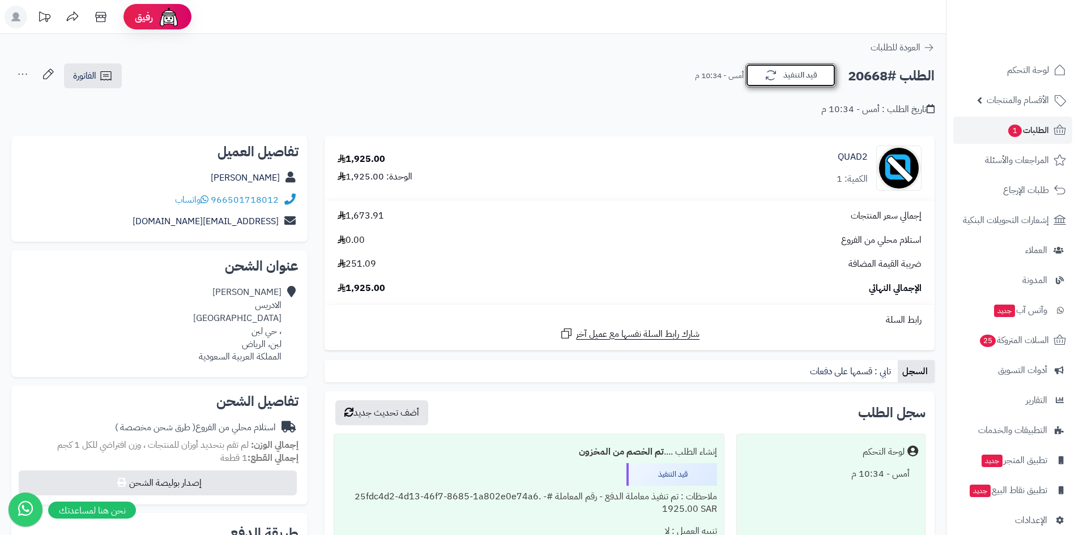
click at [782, 83] on button "قيد التنفيذ" at bounding box center [790, 75] width 91 height 24
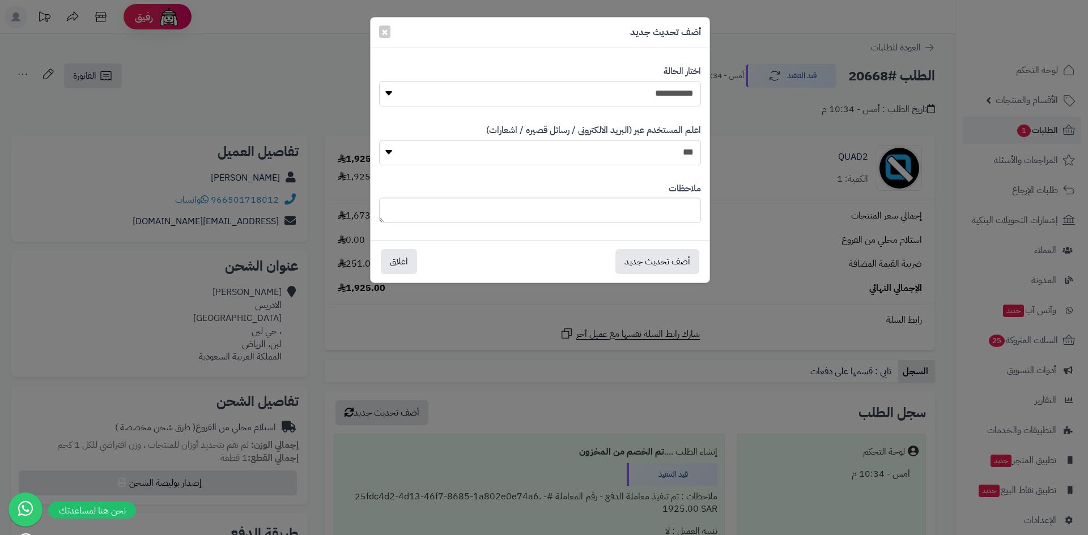
click at [641, 87] on select "**********" at bounding box center [540, 93] width 322 height 25
select select "*"
click at [379, 81] on select "**********" at bounding box center [540, 93] width 322 height 25
click at [651, 264] on button "أضف تحديث جديد" at bounding box center [657, 261] width 84 height 25
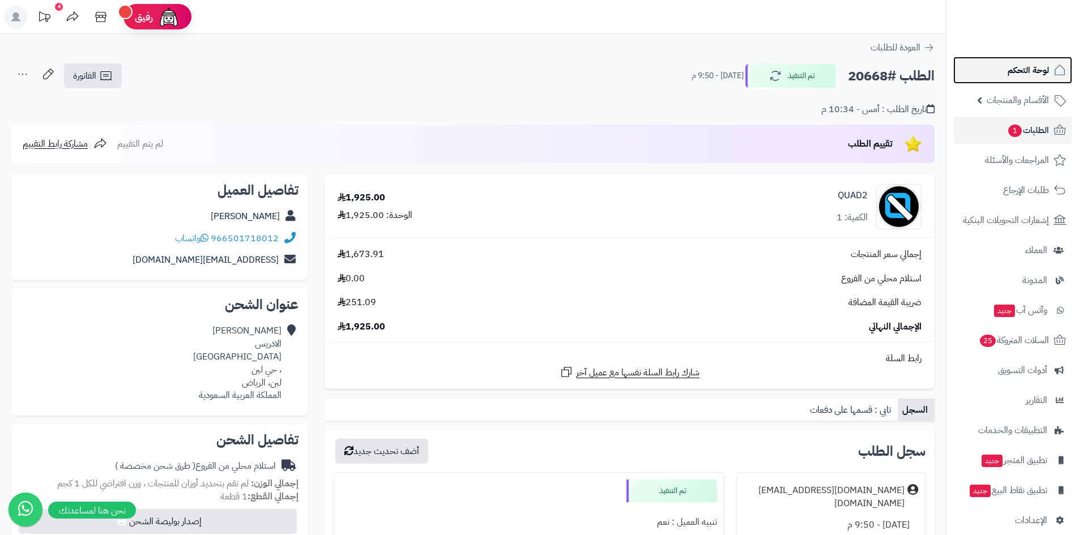
click at [987, 74] on link "لوحة التحكم" at bounding box center [1012, 70] width 119 height 27
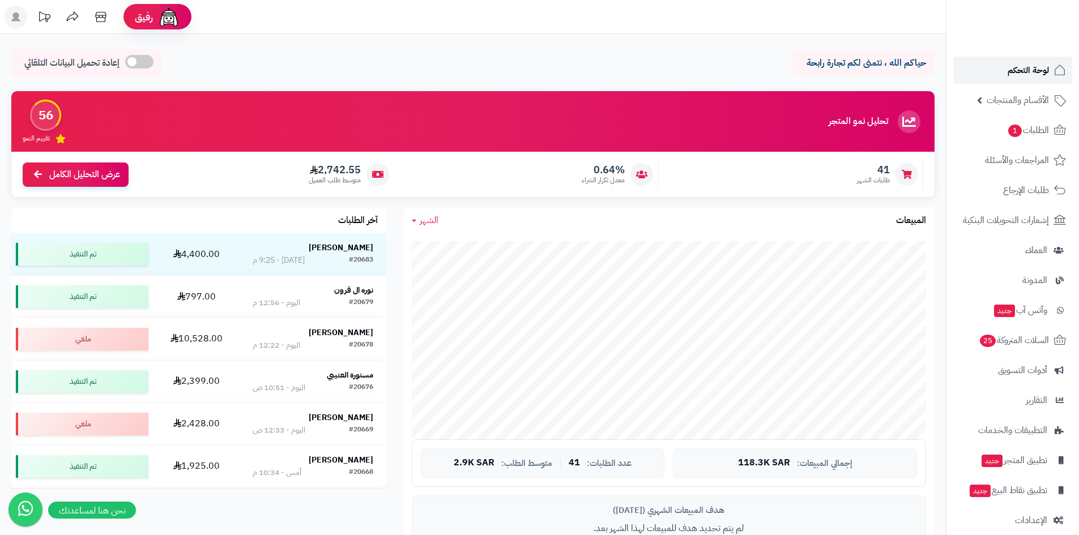
click at [1014, 73] on span "لوحة التحكم" at bounding box center [1028, 70] width 41 height 16
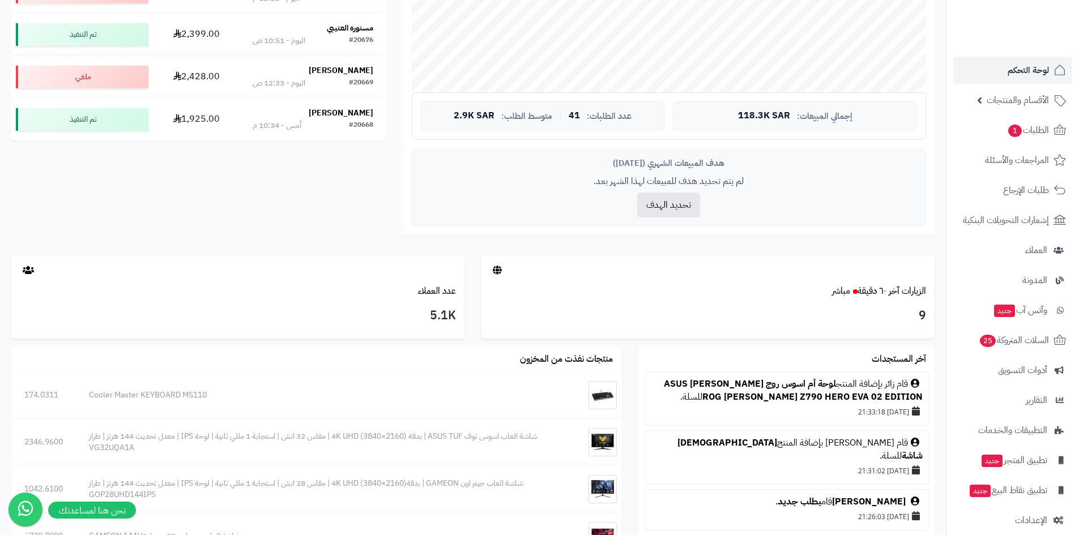
scroll to position [502, 0]
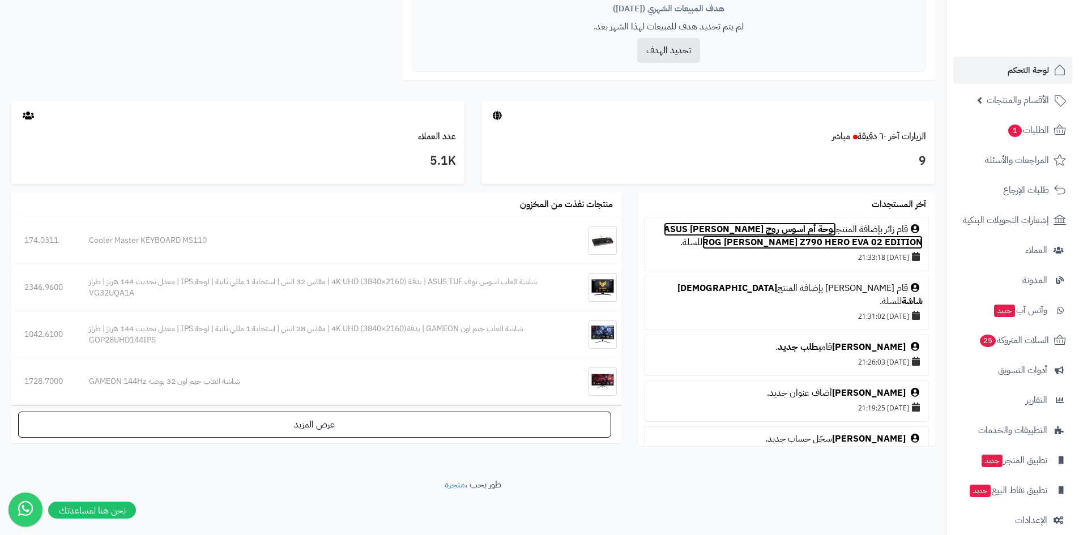
click at [777, 232] on link "لوحة أم اسوس روج [PERSON_NAME] ASUS ROG [PERSON_NAME] Z790 HERO EVA 02 EDITION" at bounding box center [793, 236] width 259 height 27
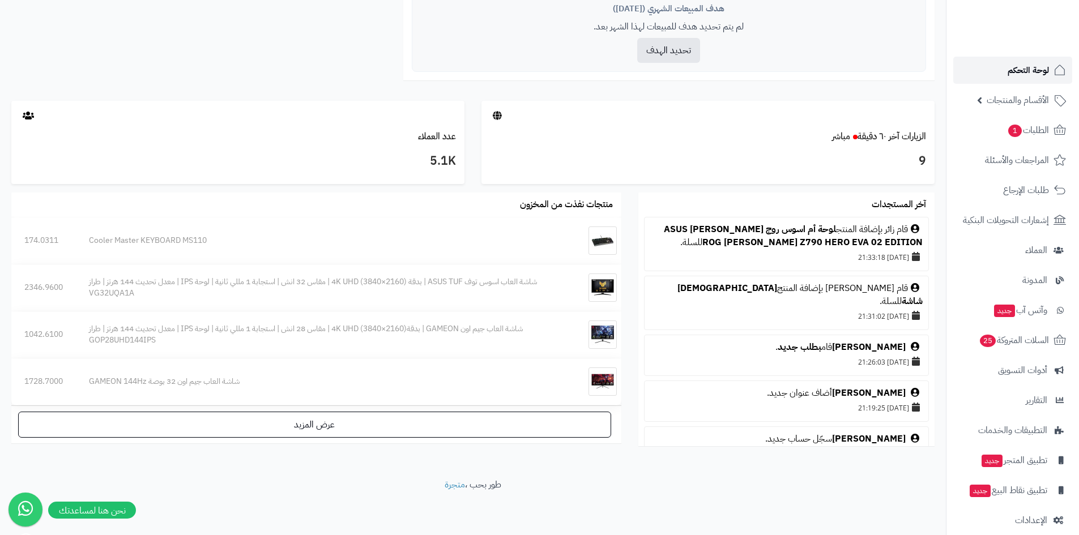
click at [1008, 74] on span "لوحة التحكم" at bounding box center [1028, 70] width 41 height 16
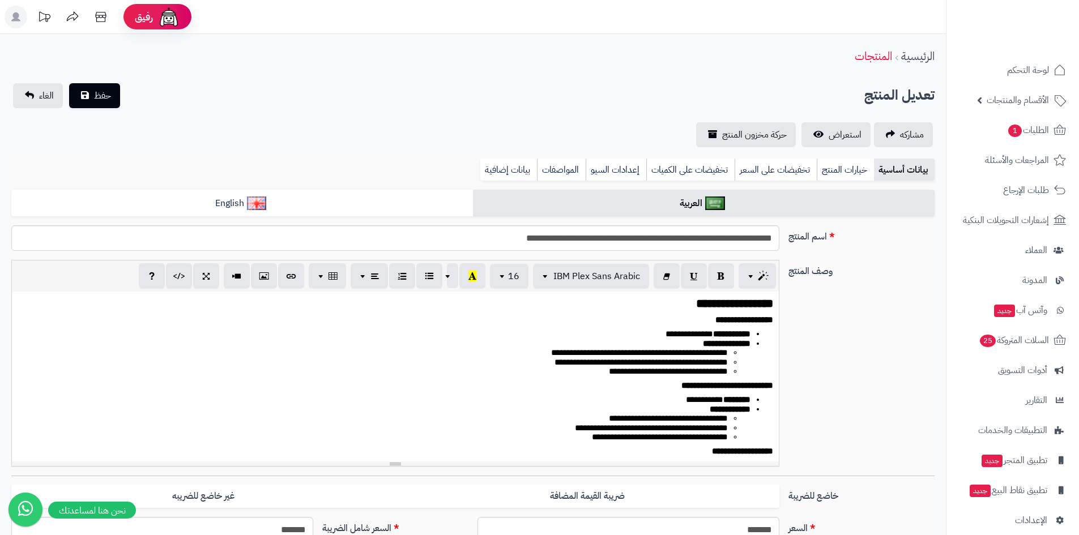
scroll to position [0, 8]
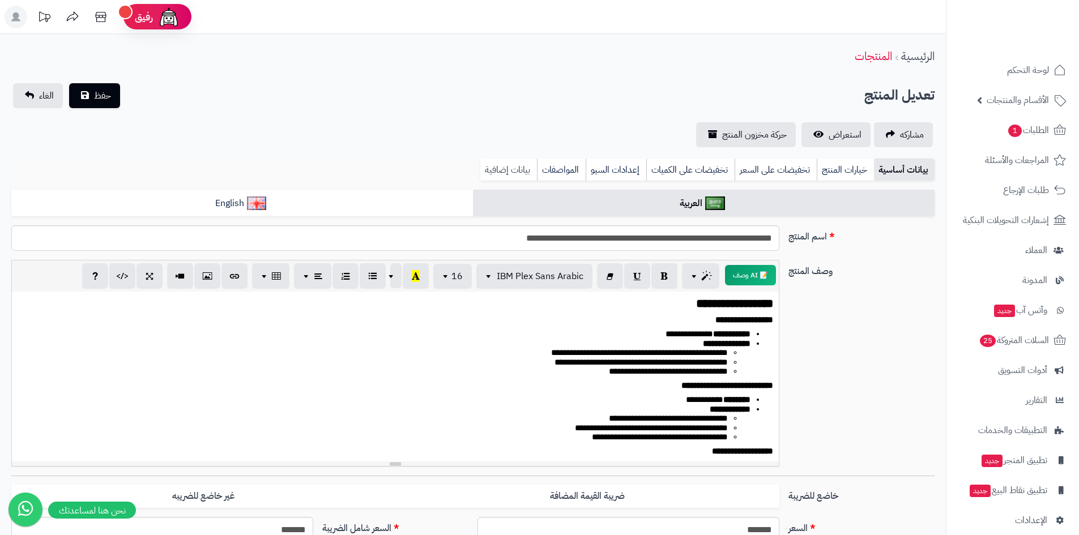
click at [513, 168] on link "بيانات إضافية" at bounding box center [508, 170] width 57 height 23
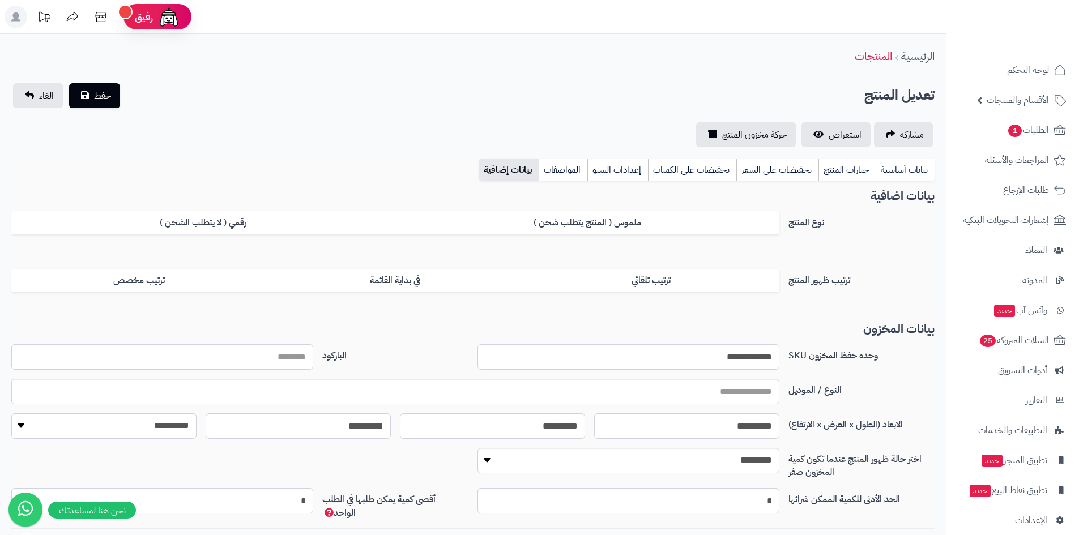
click at [733, 358] on input "**********" at bounding box center [629, 356] width 302 height 25
drag, startPoint x: 917, startPoint y: 168, endPoint x: 901, endPoint y: 204, distance: 39.8
click at [917, 168] on link "بيانات أساسية" at bounding box center [905, 170] width 59 height 23
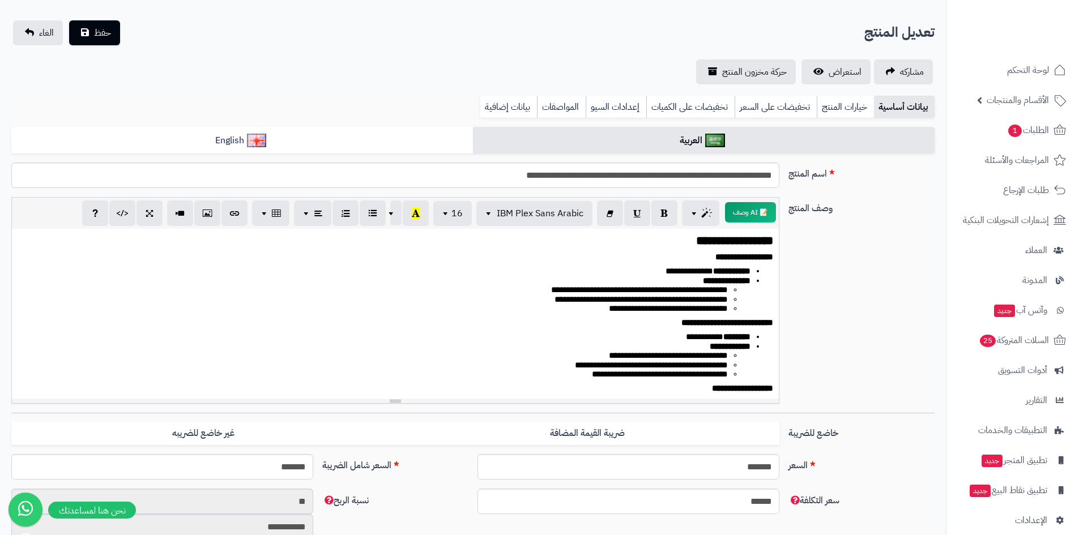
scroll to position [0, 0]
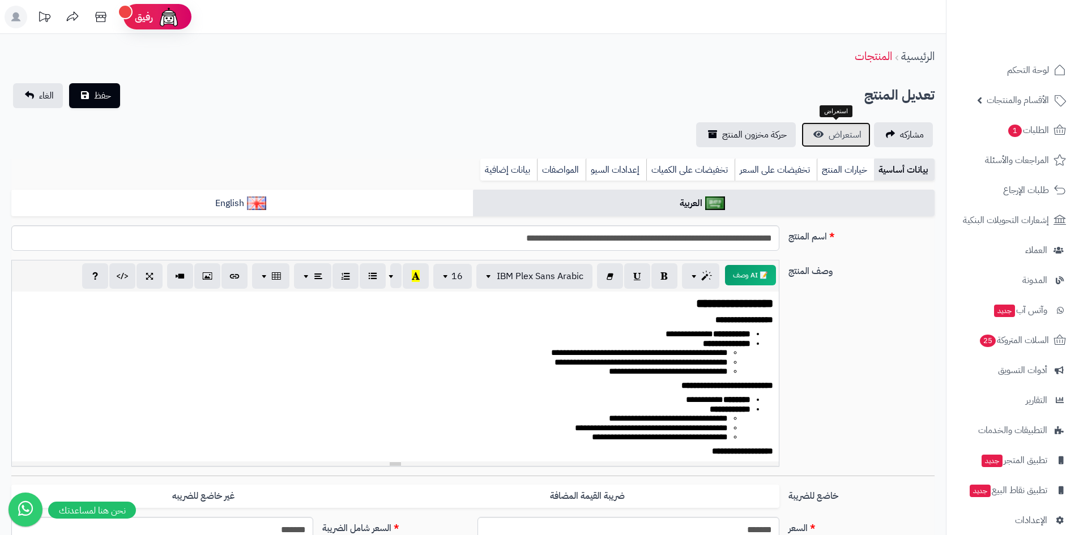
click at [836, 140] on span "استعراض" at bounding box center [845, 135] width 33 height 14
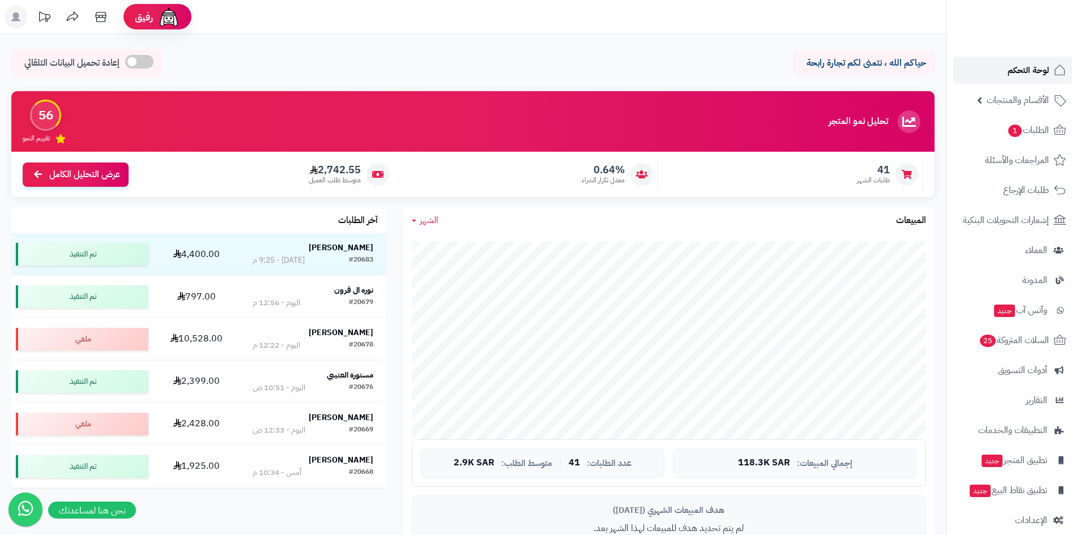
click at [1022, 71] on span "لوحة التحكم" at bounding box center [1028, 70] width 41 height 16
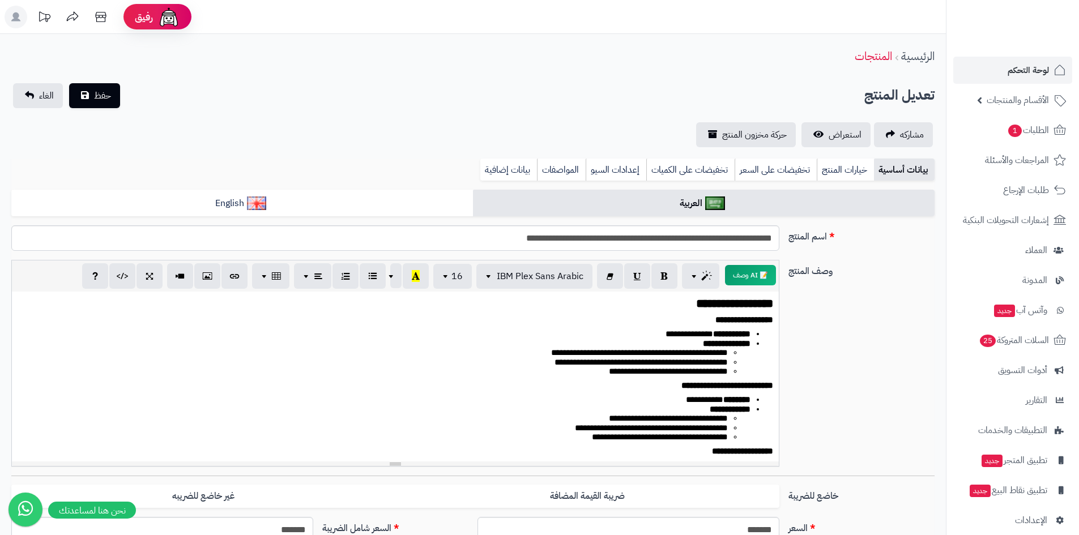
scroll to position [399, 0]
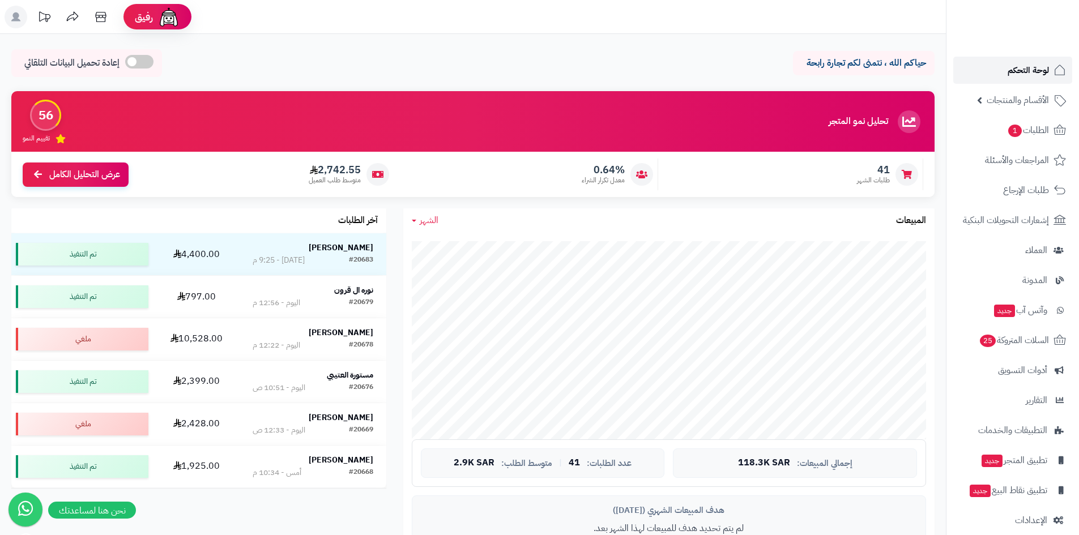
click at [997, 59] on link "لوحة التحكم" at bounding box center [1012, 70] width 119 height 27
click at [1008, 66] on span "لوحة التحكم" at bounding box center [1028, 70] width 41 height 16
click at [1009, 134] on span "1" at bounding box center [1015, 131] width 15 height 14
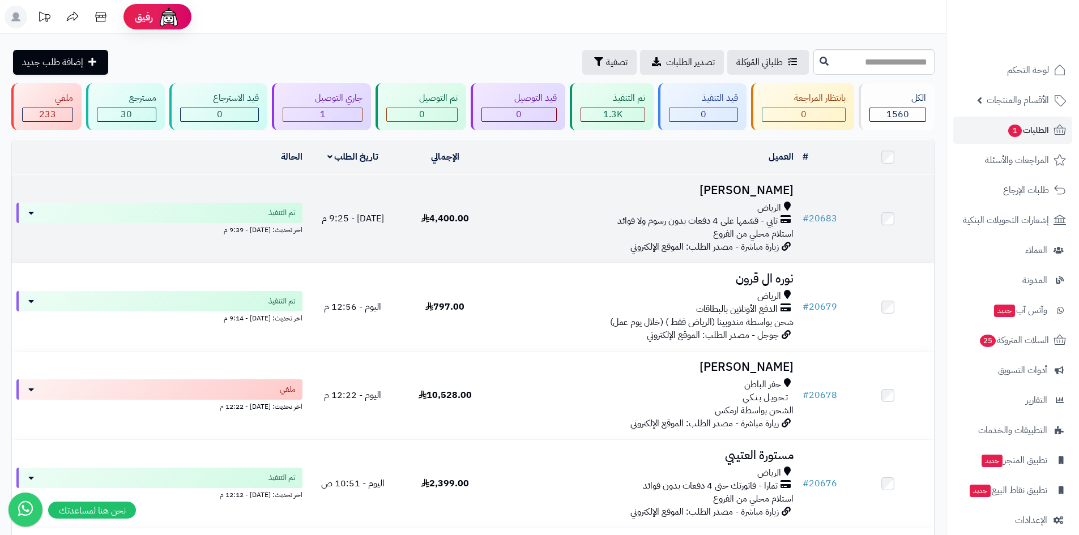
click at [701, 184] on h3 "[PERSON_NAME]" at bounding box center [645, 190] width 298 height 13
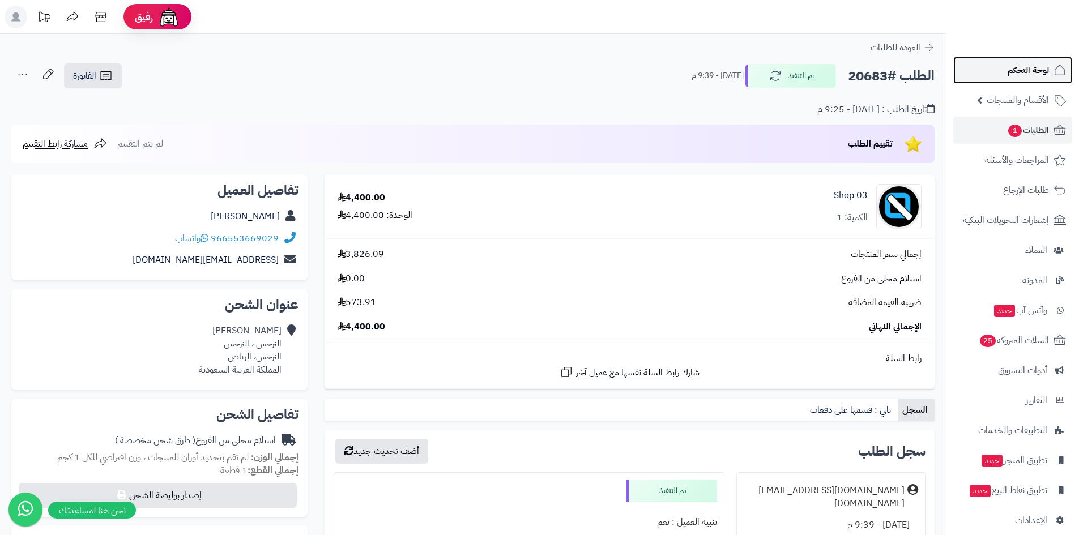
click at [987, 79] on link "لوحة التحكم" at bounding box center [1012, 70] width 119 height 27
